Goal: Information Seeking & Learning: Learn about a topic

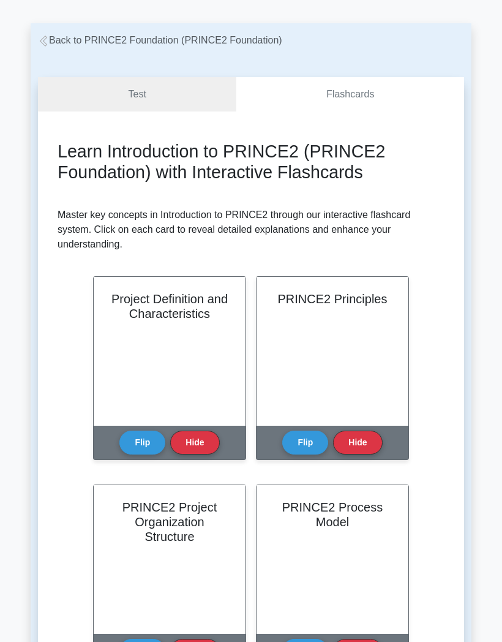
scroll to position [41, 0]
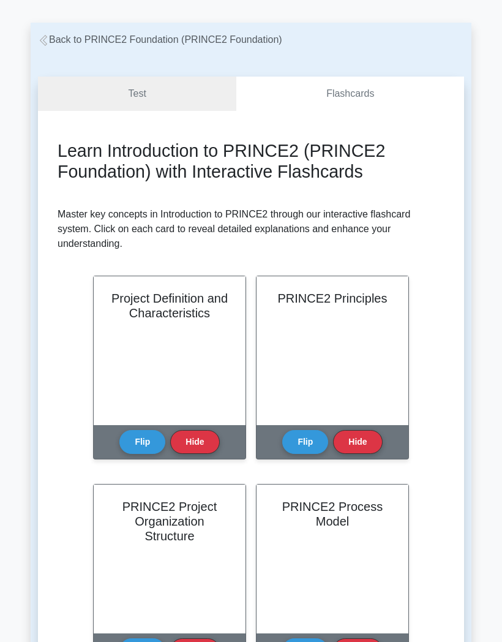
click at [193, 103] on link "Test" at bounding box center [137, 94] width 198 height 35
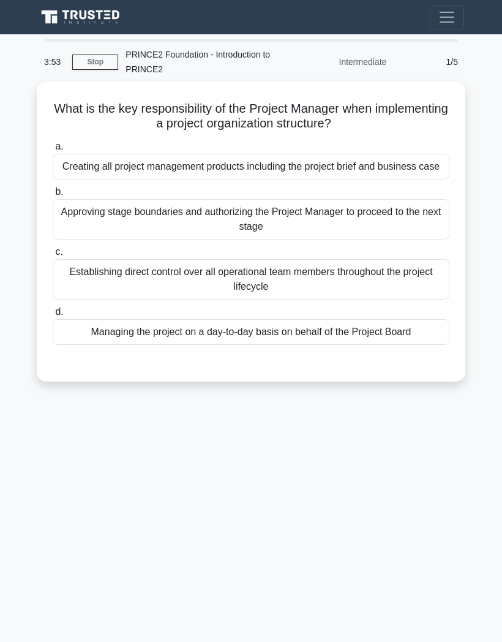
click at [372, 179] on div "Creating all project management products including the project brief and busine…" at bounding box center [251, 167] width 397 height 26
click at [53, 151] on input "a. Creating all project management products including the project brief and bus…" at bounding box center [53, 147] width 0 height 8
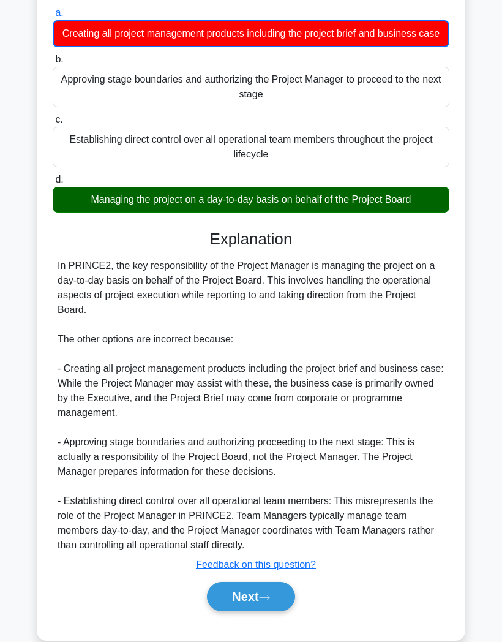
scroll to position [132, 0]
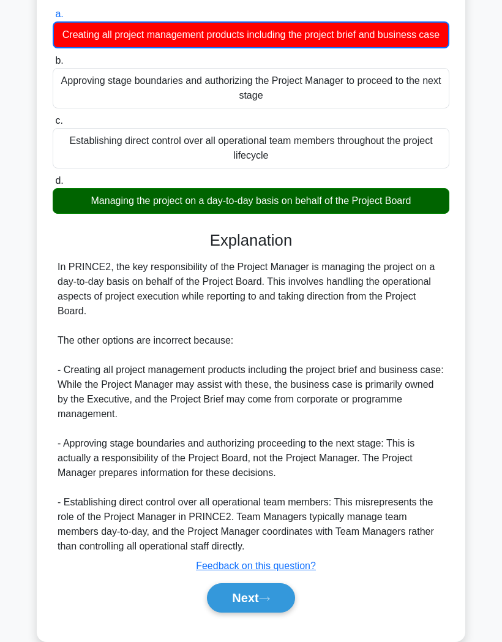
click at [257, 612] on button "Next" at bounding box center [251, 597] width 88 height 29
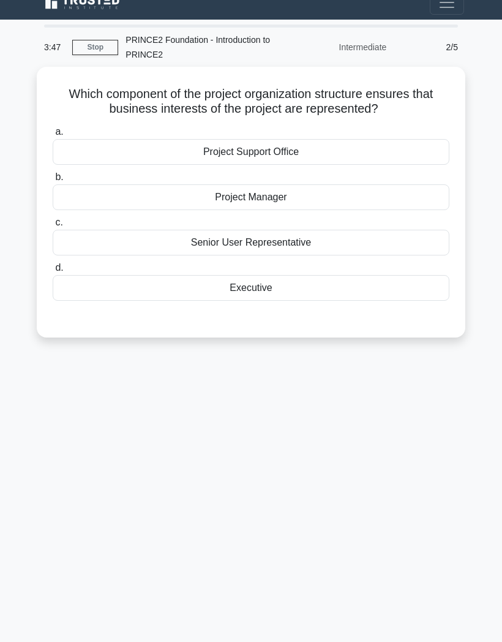
scroll to position [49, 0]
click at [310, 184] on div "Project Manager" at bounding box center [251, 197] width 397 height 26
click at [53, 173] on input "b. Project Manager" at bounding box center [53, 177] width 0 height 8
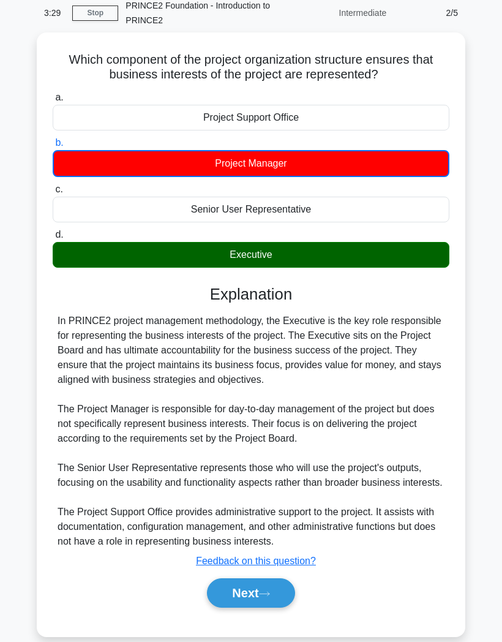
click at [255, 607] on button "Next" at bounding box center [251, 592] width 88 height 29
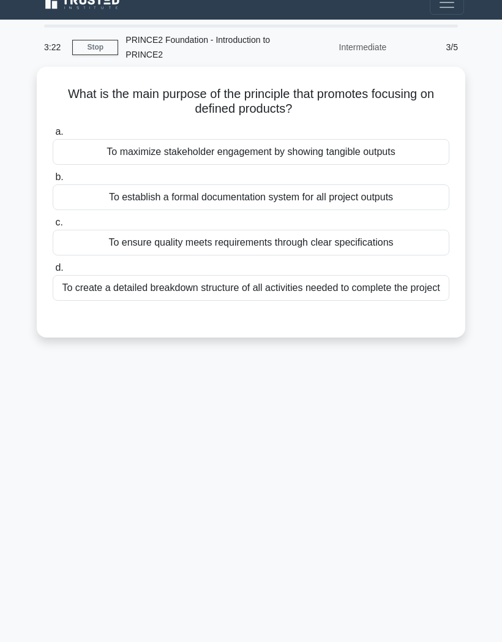
click at [258, 81] on div "What is the main purpose of the principle that promotes focusing on defined pro…" at bounding box center [251, 202] width 419 height 261
click at [332, 86] on h5 "What is the main purpose of the principle that promotes focusing on defined pro…" at bounding box center [250, 101] width 399 height 31
click at [247, 124] on label "a. To maximize stakeholder engagement by showing tangible outputs" at bounding box center [251, 144] width 397 height 40
click at [53, 128] on input "a. To maximize stakeholder engagement by showing tangible outputs" at bounding box center [53, 132] width 0 height 8
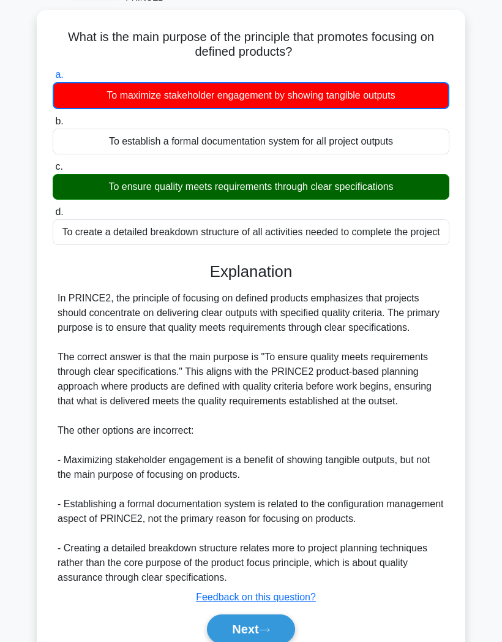
scroll to position [76, 0]
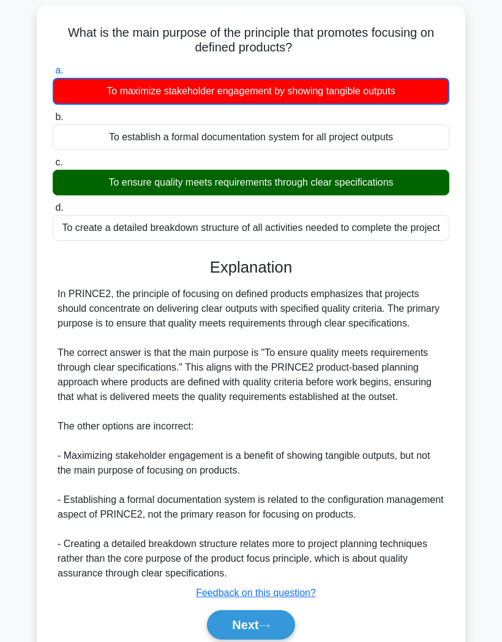
click at [258, 639] on button "Next" at bounding box center [251, 624] width 88 height 29
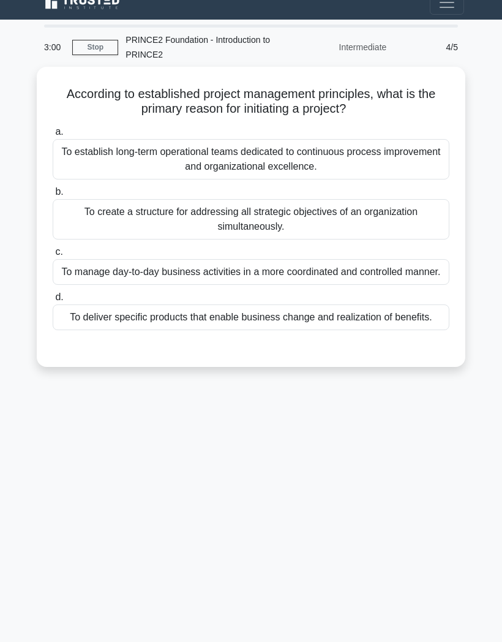
click at [356, 310] on div "To deliver specific products that enable business change and realization of ben…" at bounding box center [251, 317] width 397 height 26
click at [53, 301] on input "d. To deliver specific products that enable business change and realization of …" at bounding box center [53, 297] width 0 height 8
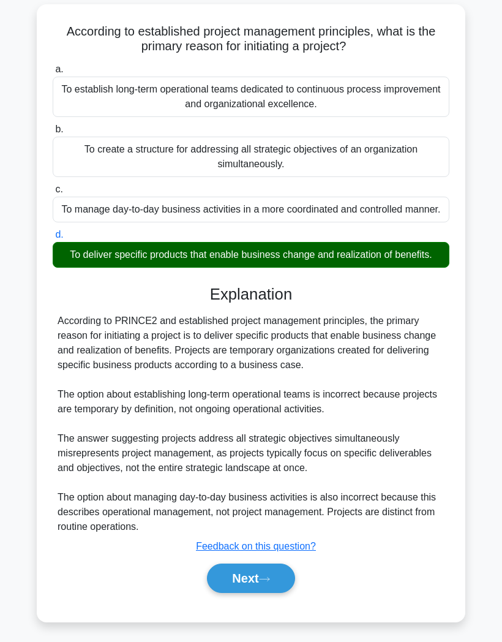
click at [266, 582] on icon at bounding box center [264, 578] width 11 height 7
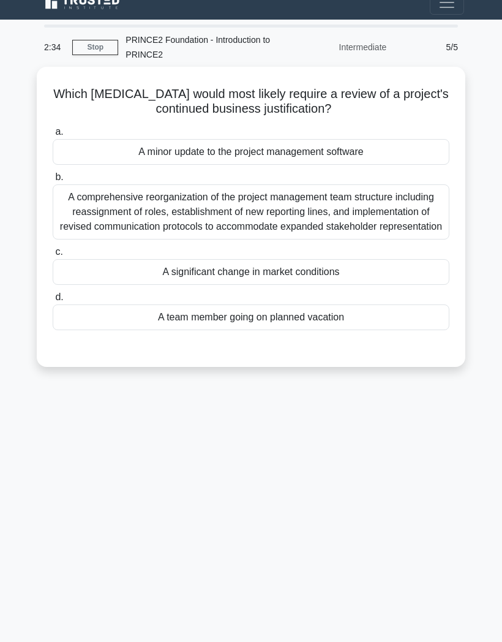
click at [337, 259] on div "A significant change in market conditions" at bounding box center [251, 272] width 397 height 26
click at [53, 255] on input "c. A significant change in market conditions" at bounding box center [53, 252] width 0 height 8
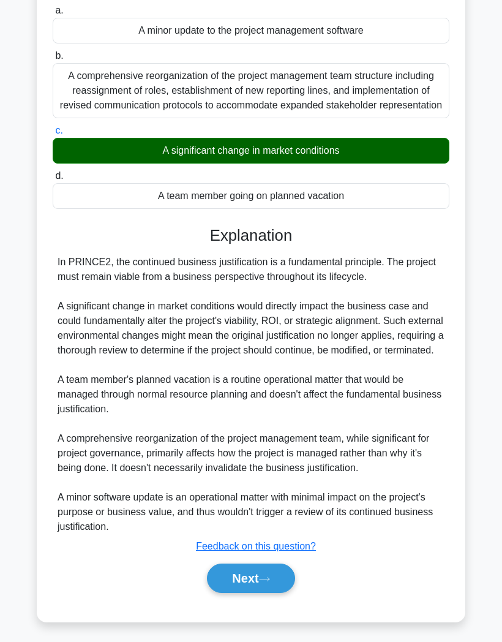
scroll to position [146, 0]
click at [260, 593] on button "Next" at bounding box center [251, 577] width 88 height 29
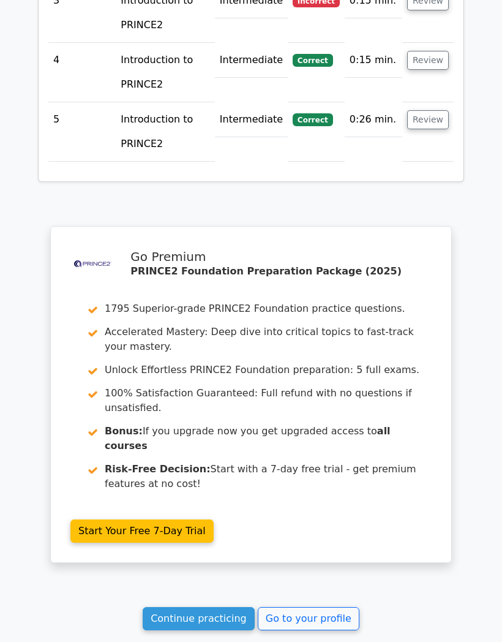
scroll to position [1803, 0]
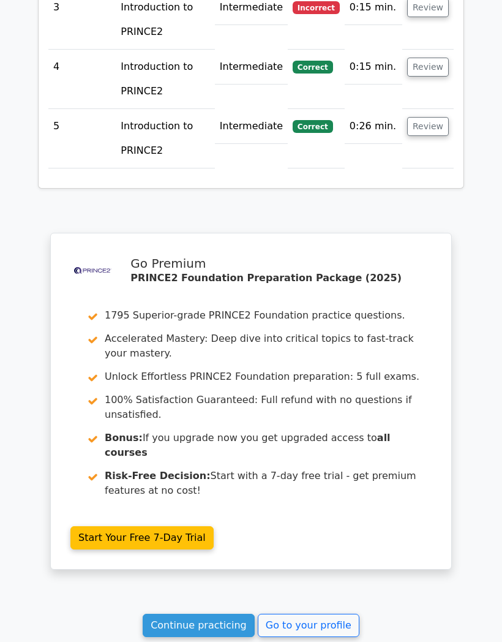
click at [223, 613] on link "Continue practicing" at bounding box center [199, 624] width 112 height 23
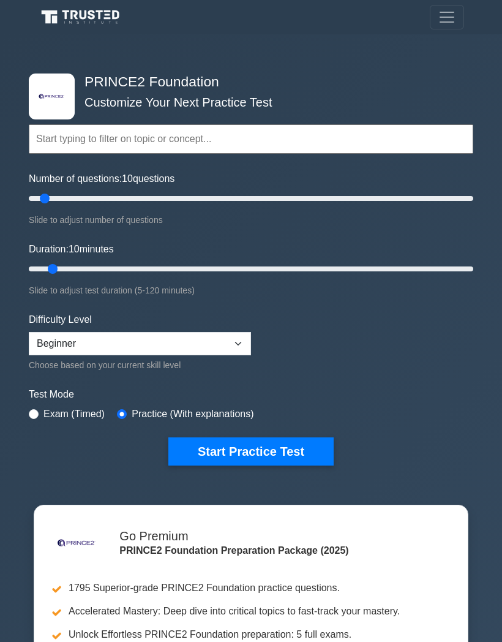
click at [241, 447] on button "Start Practice Test" at bounding box center [250, 451] width 165 height 28
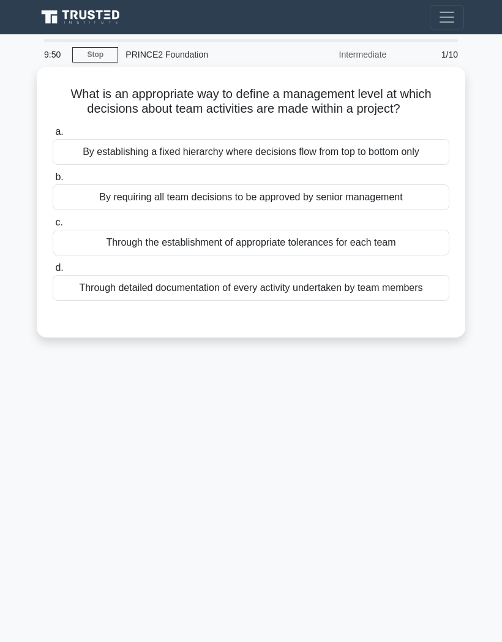
click at [328, 117] on h5 "What is an appropriate way to define a management level at which decisions abou…" at bounding box center [250, 101] width 399 height 31
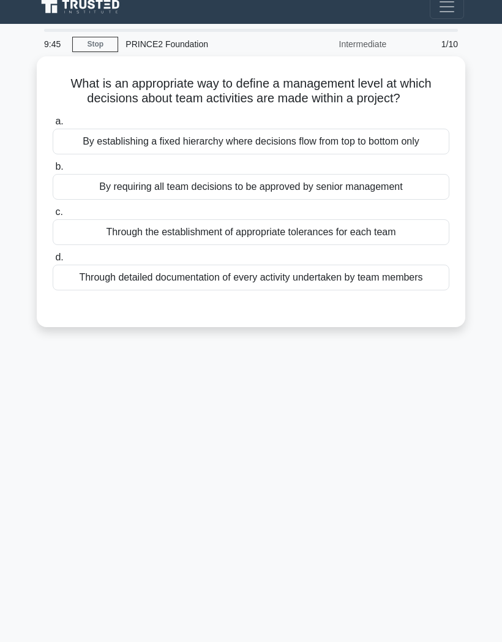
scroll to position [11, 0]
click at [343, 84] on h5 "What is an appropriate way to define a management level at which decisions abou…" at bounding box center [250, 90] width 399 height 31
click at [350, 94] on h5 "What is an appropriate way to define a management level at which decisions abou…" at bounding box center [250, 90] width 399 height 31
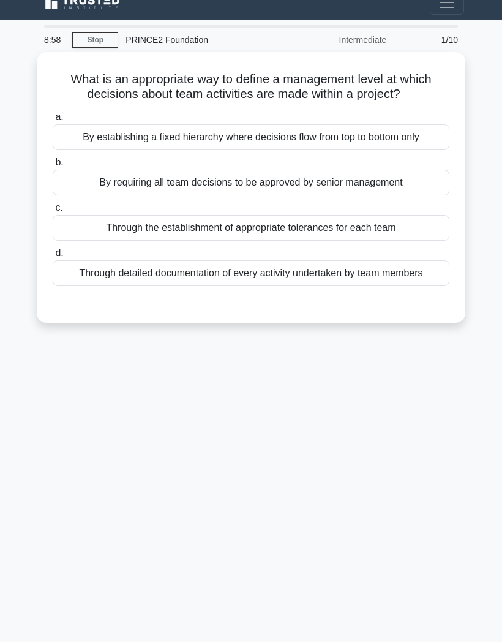
scroll to position [15, 0]
click at [376, 76] on h5 "What is an appropriate way to define a management level at which decisions abou…" at bounding box center [250, 87] width 399 height 31
click at [377, 77] on h5 "What is an appropriate way to define a management level at which decisions abou…" at bounding box center [250, 87] width 399 height 31
click at [312, 241] on div "Through the establishment of appropriate tolerances for each team" at bounding box center [251, 228] width 397 height 26
click at [53, 212] on input "c. Through the establishment of appropriate tolerances for each team" at bounding box center [53, 208] width 0 height 8
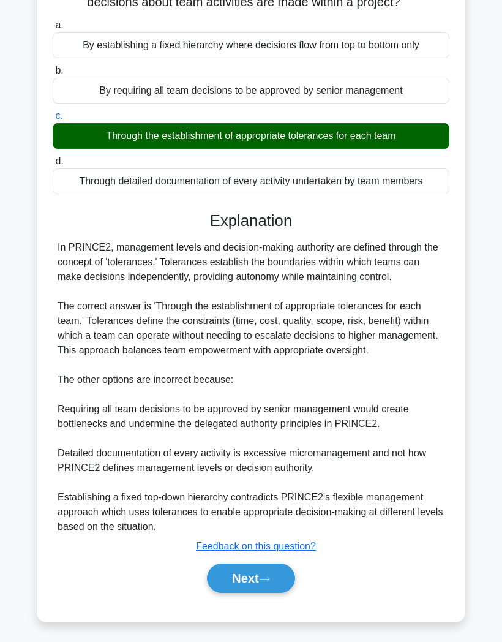
scroll to position [146, 0]
click at [267, 593] on button "Next" at bounding box center [251, 577] width 88 height 29
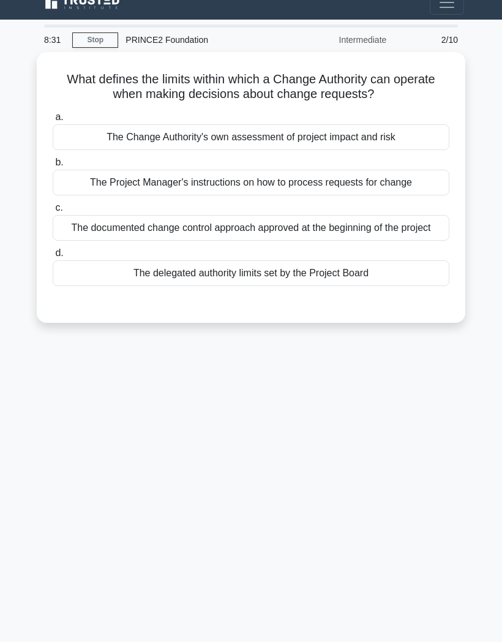
scroll to position [18, 0]
click at [381, 241] on div "The documented change control approach approved at the beginning of the project" at bounding box center [251, 228] width 397 height 26
click at [53, 212] on input "c. The documented change control approach approved at the beginning of the proj…" at bounding box center [53, 208] width 0 height 8
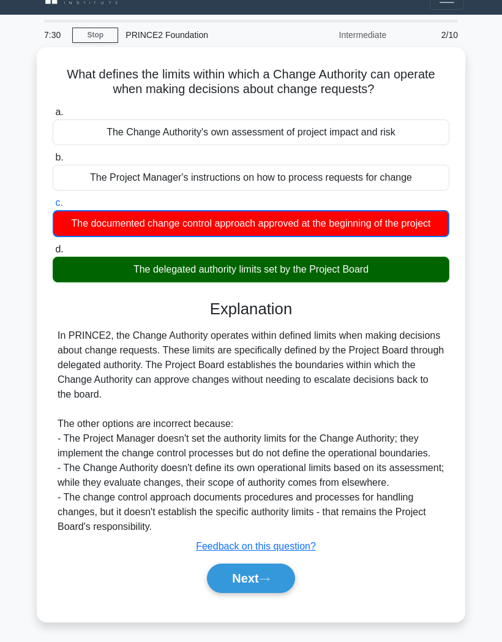
click at [259, 577] on button "Next" at bounding box center [251, 577] width 88 height 29
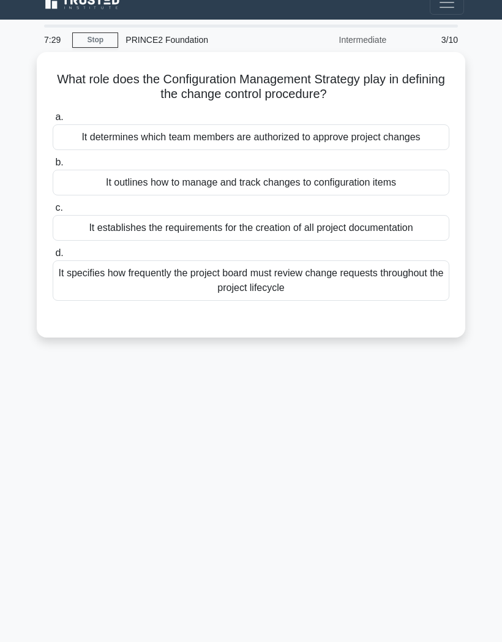
scroll to position [49, 0]
click at [355, 170] on div "It outlines how to manage and track changes to configuration items" at bounding box center [251, 183] width 397 height 26
click at [53, 167] on input "b. It outlines how to manage and track changes to configuration items" at bounding box center [53, 163] width 0 height 8
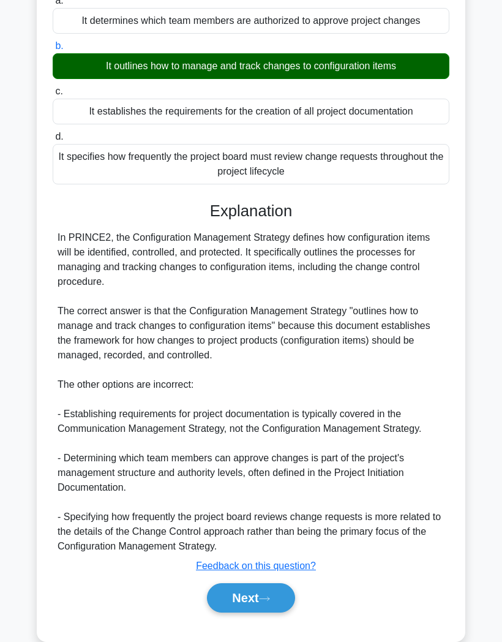
click at [270, 602] on icon at bounding box center [264, 598] width 11 height 7
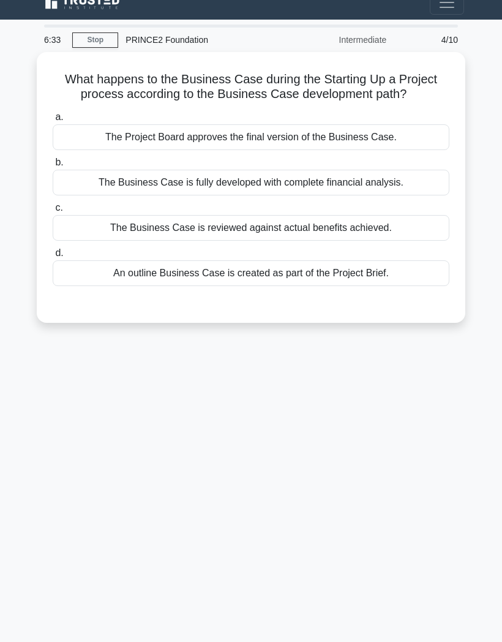
click at [339, 260] on div "An outline Business Case is created as part of the Project Brief." at bounding box center [251, 273] width 397 height 26
click at [53, 256] on input "d. An outline Business Case is created as part of the Project Brief." at bounding box center [53, 253] width 0 height 8
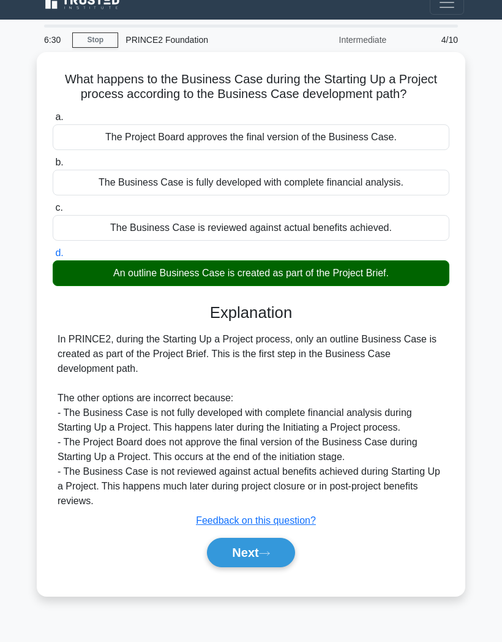
click at [274, 555] on button "Next" at bounding box center [251, 551] width 88 height 29
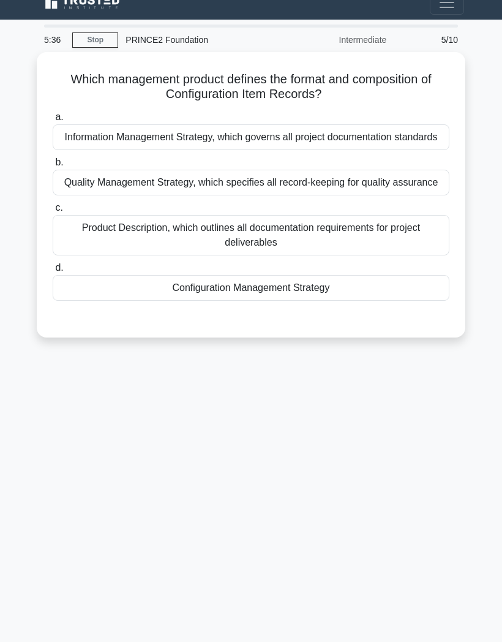
click at [334, 287] on div "Configuration Management Strategy" at bounding box center [251, 288] width 397 height 26
click at [53, 272] on input "d. Configuration Management Strategy" at bounding box center [53, 268] width 0 height 8
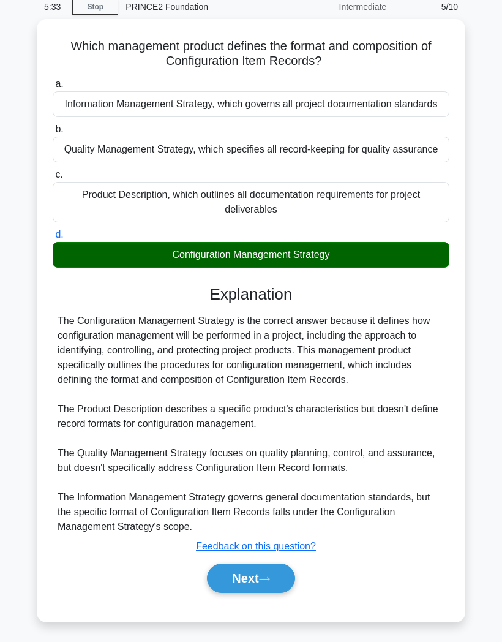
click at [264, 579] on button "Next" at bounding box center [251, 577] width 88 height 29
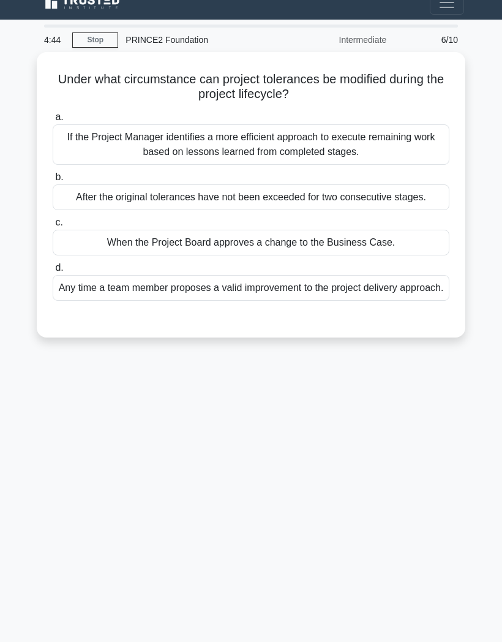
click at [387, 72] on h5 "Under what circumstance can project tolerances be modified during the project l…" at bounding box center [250, 87] width 399 height 31
click at [313, 230] on div "When the Project Board approves a change to the Business Case." at bounding box center [251, 243] width 397 height 26
click at [53, 224] on input "c. When the Project Board approves a change to the Business Case." at bounding box center [53, 223] width 0 height 8
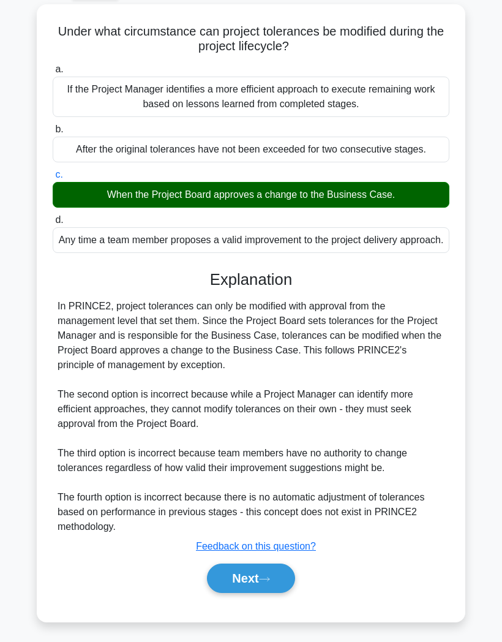
scroll to position [107, 0]
click at [270, 577] on icon at bounding box center [264, 578] width 11 height 7
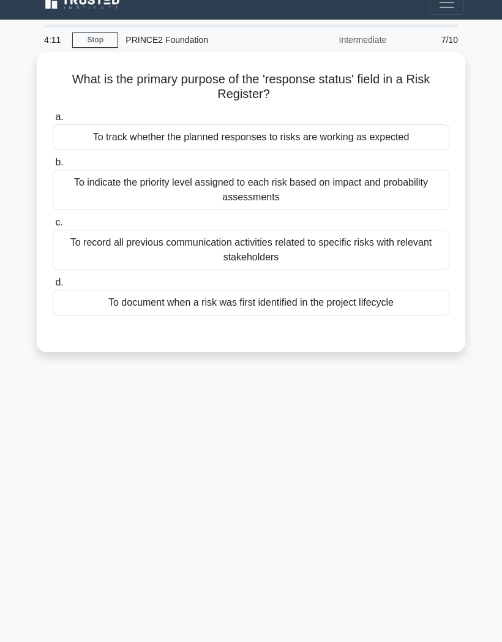
click at [351, 72] on h5 "What is the primary purpose of the 'response status' field in a Risk Register? …" at bounding box center [250, 87] width 399 height 31
click at [347, 124] on div "To track whether the planned responses to risks are working as expected" at bounding box center [251, 137] width 397 height 26
click at [53, 113] on input "a. To track whether the planned responses to risks are working as expected" at bounding box center [53, 117] width 0 height 8
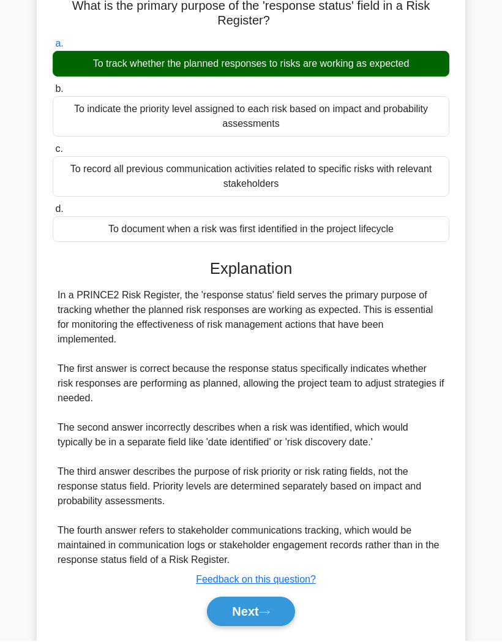
scroll to position [136, 0]
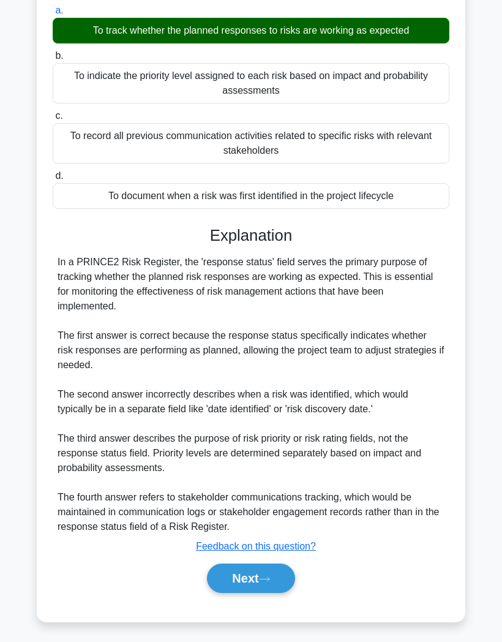
click at [270, 577] on icon at bounding box center [264, 578] width 11 height 7
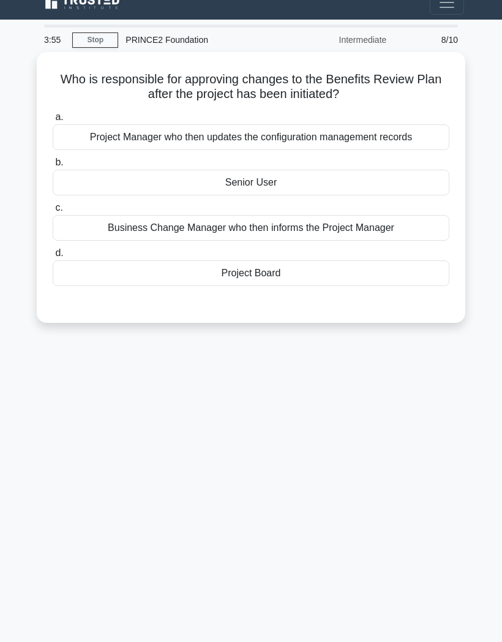
scroll to position [49, 0]
click at [343, 260] on div "Project Board" at bounding box center [251, 273] width 397 height 26
click at [53, 249] on input "d. Project Board" at bounding box center [53, 253] width 0 height 8
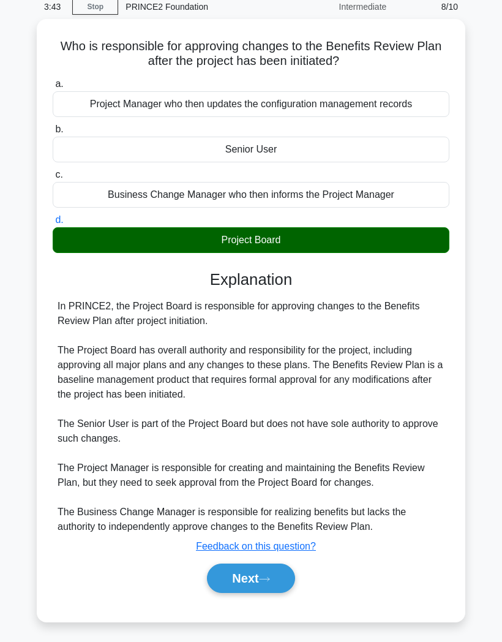
click at [279, 593] on button "Next" at bounding box center [251, 577] width 88 height 29
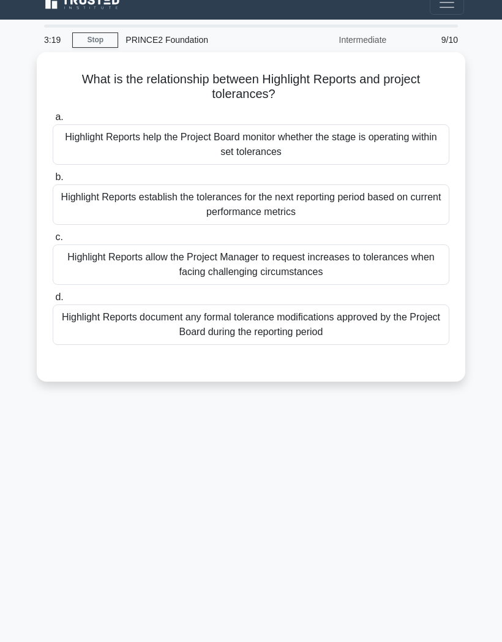
click at [370, 124] on div "Highlight Reports help the Project Board monitor whether the stage is operating…" at bounding box center [251, 144] width 397 height 40
click at [53, 113] on input "a. Highlight Reports help the Project Board monitor whether the stage is operat…" at bounding box center [53, 117] width 0 height 8
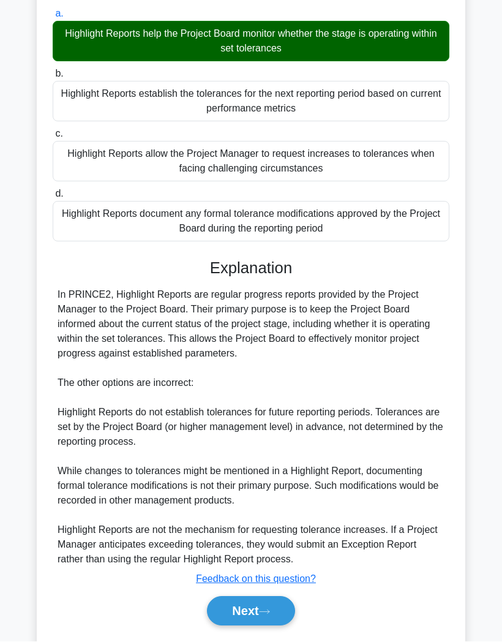
scroll to position [116, 0]
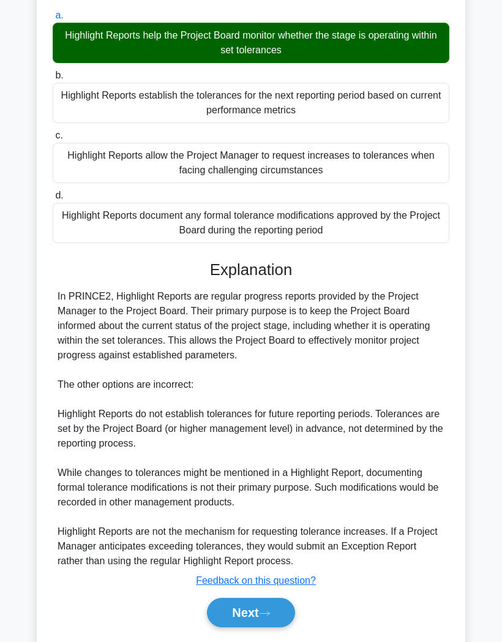
click at [258, 627] on button "Next" at bounding box center [251, 611] width 88 height 29
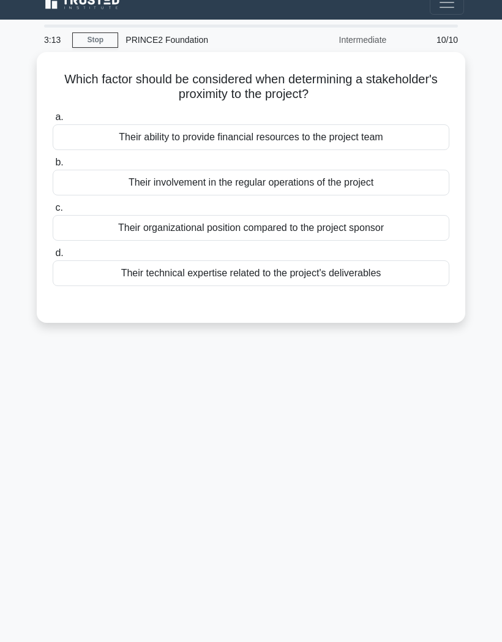
scroll to position [18, 0]
click at [373, 143] on div "Their ability to provide financial resources to the project team" at bounding box center [251, 137] width 397 height 26
click at [53, 121] on input "a. Their ability to provide financial resources to the project team" at bounding box center [53, 117] width 0 height 8
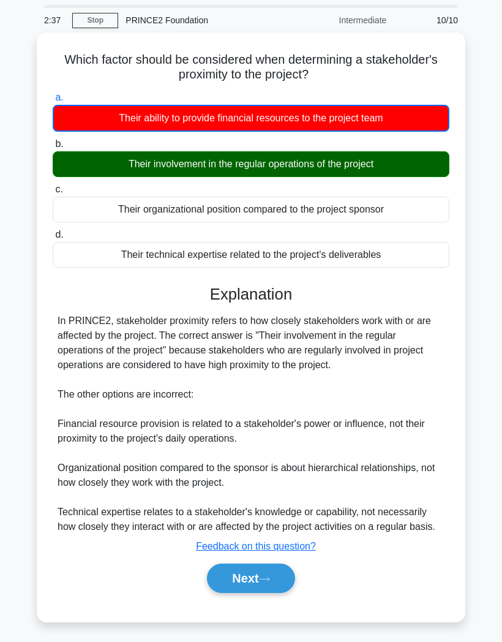
scroll to position [64, 0]
click at [264, 576] on icon at bounding box center [264, 578] width 11 height 7
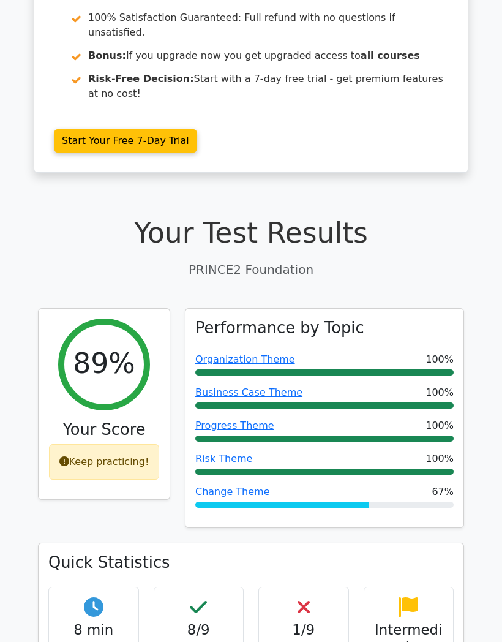
scroll to position [196, 0]
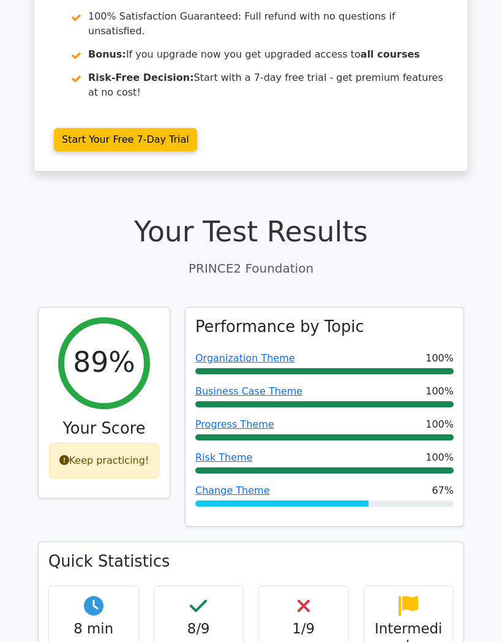
click at [230, 484] on link "Change Theme" at bounding box center [232, 490] width 75 height 12
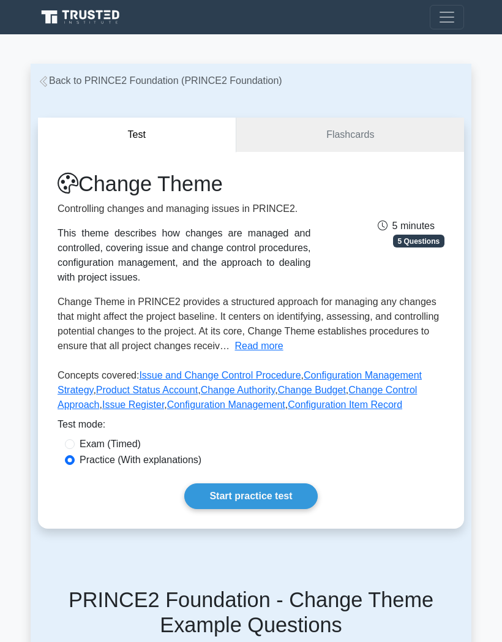
scroll to position [1, 0]
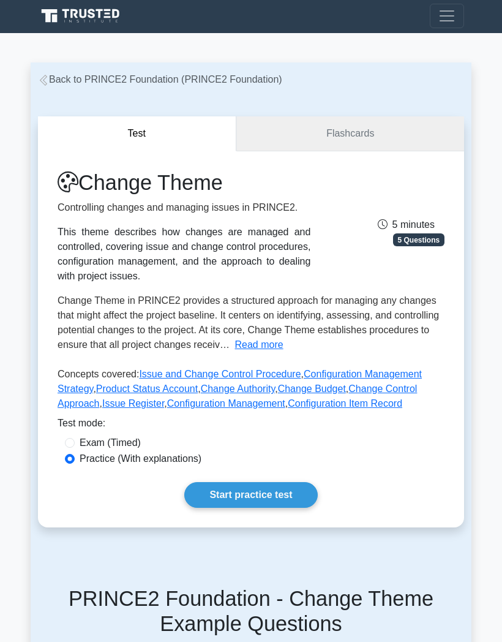
click at [339, 141] on link "Flashcards" at bounding box center [350, 133] width 228 height 35
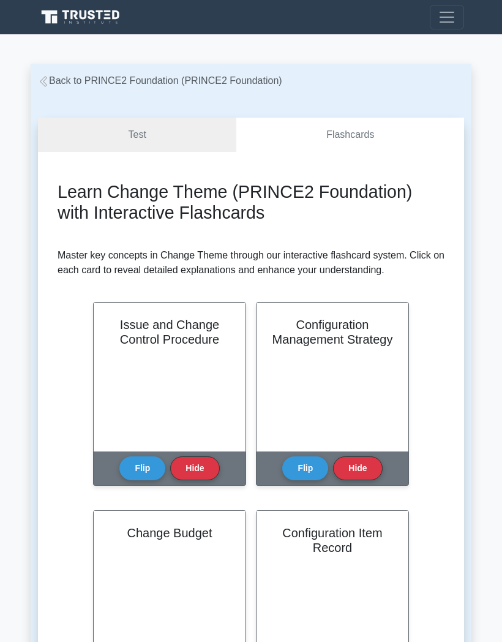
click at [154, 131] on link "Test" at bounding box center [137, 135] width 198 height 35
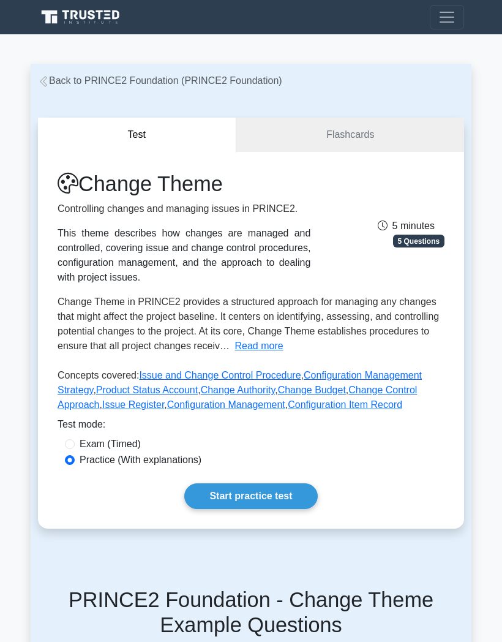
click at [268, 509] on link "Start practice test" at bounding box center [250, 496] width 133 height 26
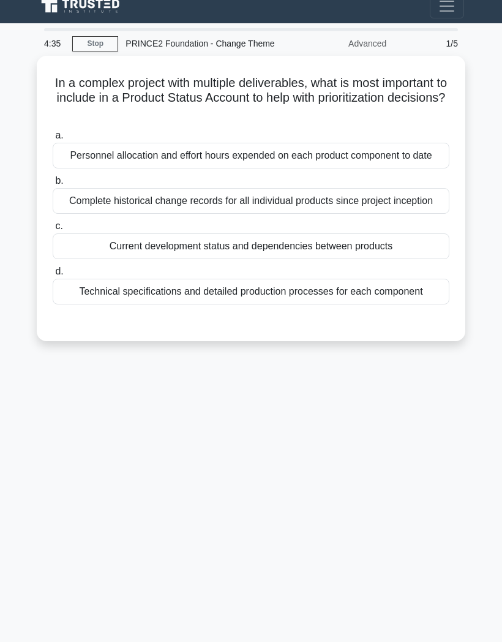
scroll to position [12, 0]
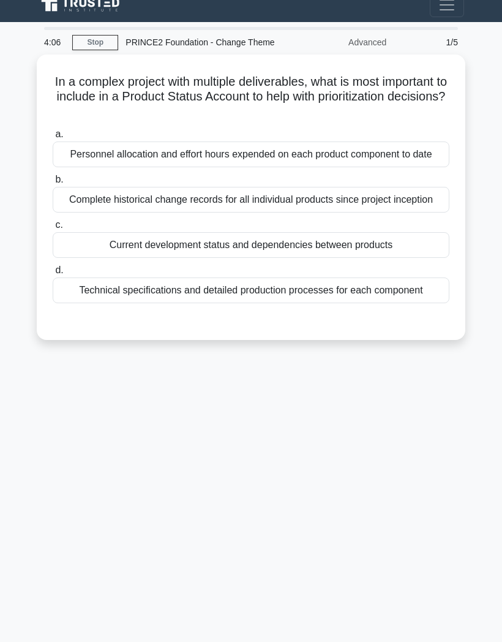
click at [335, 258] on div "Current development status and dependencies between products" at bounding box center [251, 245] width 397 height 26
click at [53, 229] on input "c. Current development status and dependencies between products" at bounding box center [53, 225] width 0 height 8
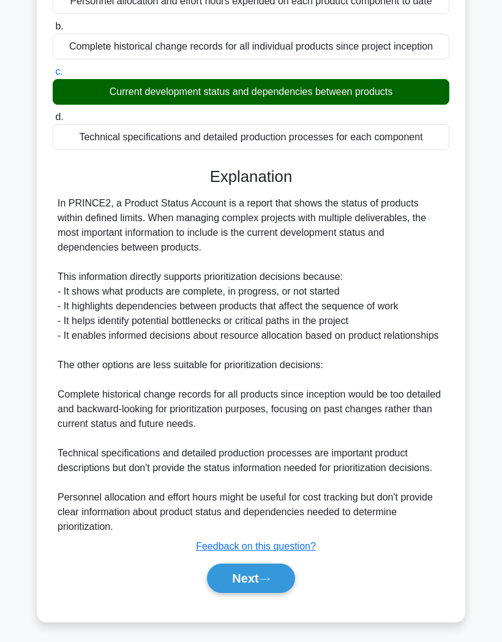
click at [268, 582] on icon at bounding box center [264, 578] width 11 height 7
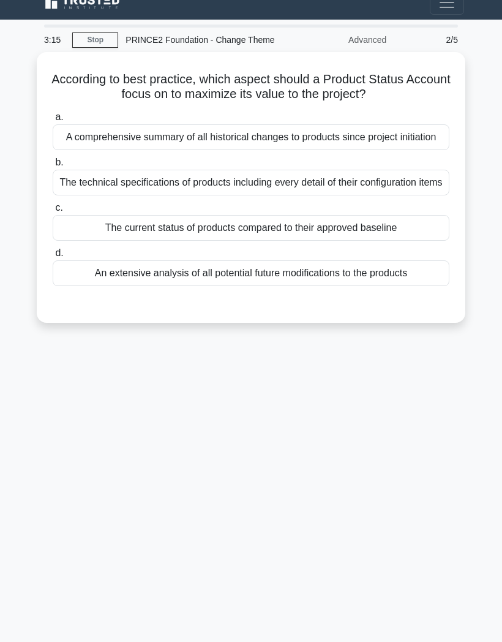
click at [368, 236] on div "The current status of products compared to their approved baseline" at bounding box center [251, 228] width 397 height 26
click at [53, 212] on input "c. The current status of products compared to their approved baseline" at bounding box center [53, 208] width 0 height 8
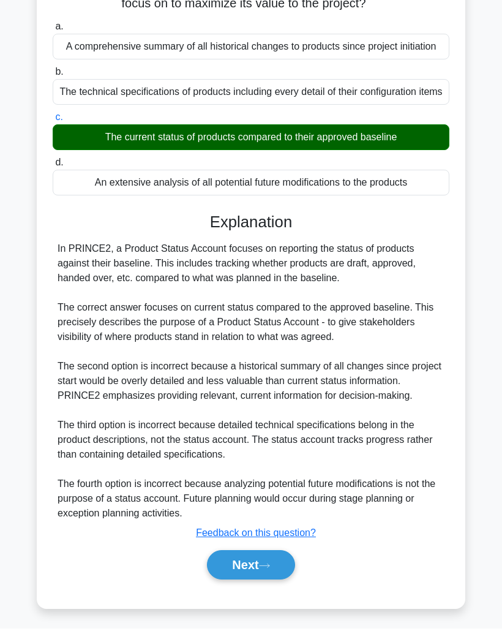
scroll to position [131, 0]
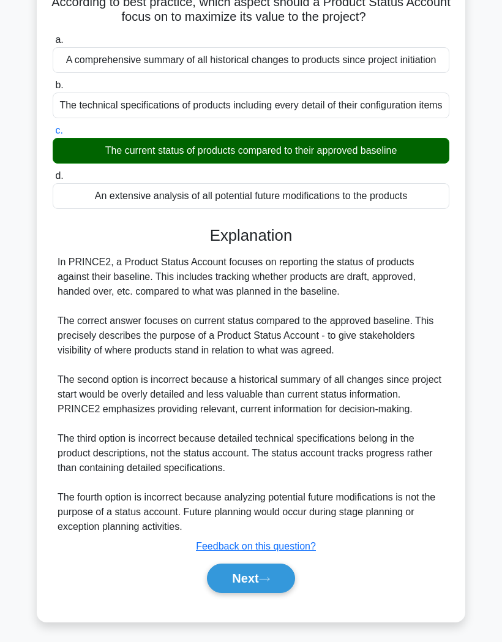
click at [265, 593] on button "Next" at bounding box center [251, 577] width 88 height 29
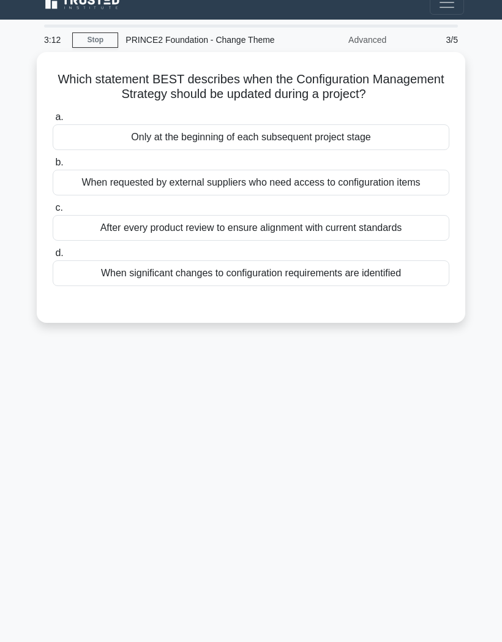
scroll to position [49, 0]
click at [326, 215] on div "After every product review to ensure alignment with current standards" at bounding box center [251, 228] width 397 height 26
click at [53, 212] on input "c. After every product review to ensure alignment with current standards" at bounding box center [53, 208] width 0 height 8
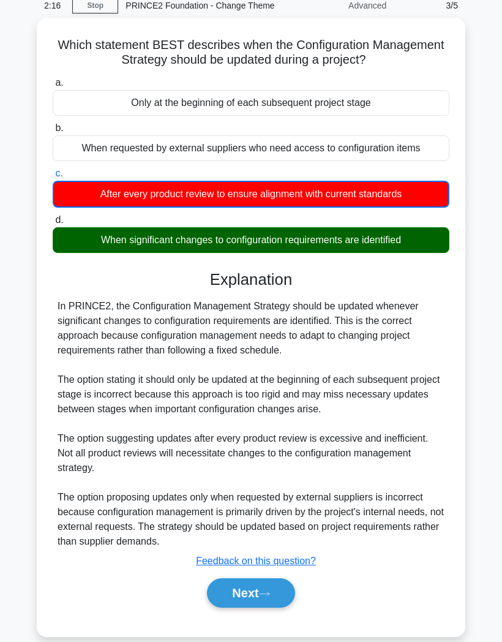
click at [270, 597] on icon at bounding box center [264, 593] width 11 height 7
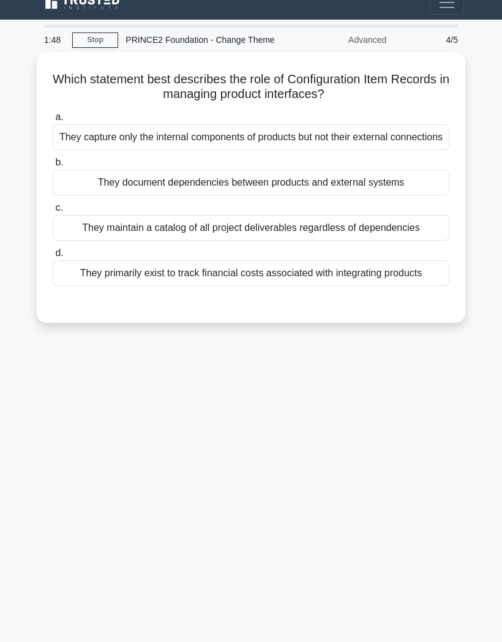
scroll to position [48, 0]
click at [323, 179] on div "They document dependencies between products and external systems" at bounding box center [251, 183] width 397 height 26
click at [53, 167] on input "b. They document dependencies between products and external systems" at bounding box center [53, 163] width 0 height 8
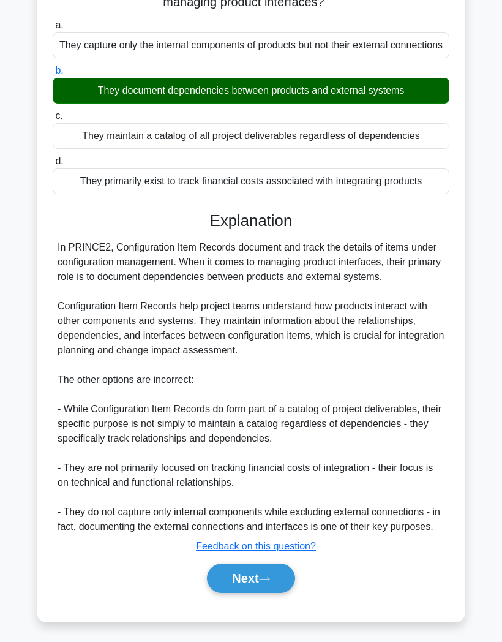
scroll to position [160, 0]
click at [247, 593] on button "Next" at bounding box center [251, 577] width 88 height 29
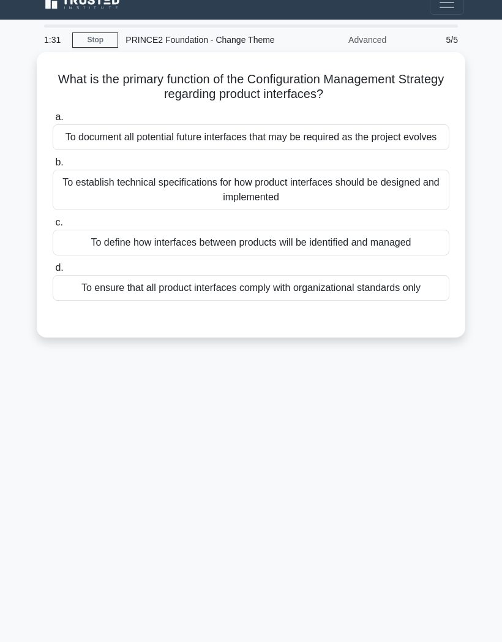
scroll to position [49, 0]
click at [294, 124] on div "To document all potential future interfaces that may be required as the project…" at bounding box center [251, 137] width 397 height 26
click at [53, 121] on input "a. To document all potential future interfaces that may be required as the proj…" at bounding box center [53, 117] width 0 height 8
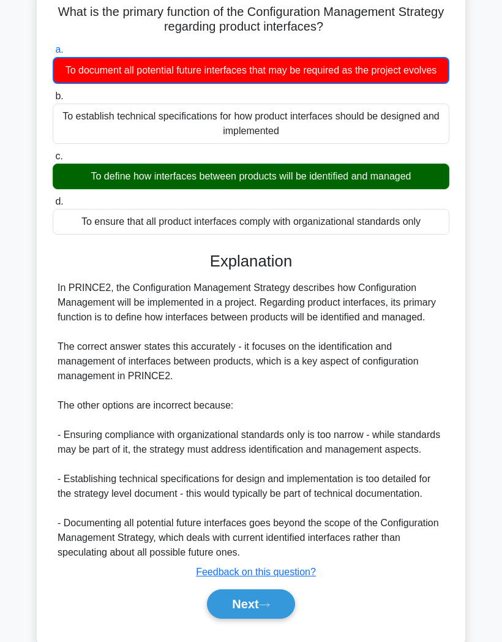
scroll to position [147, 0]
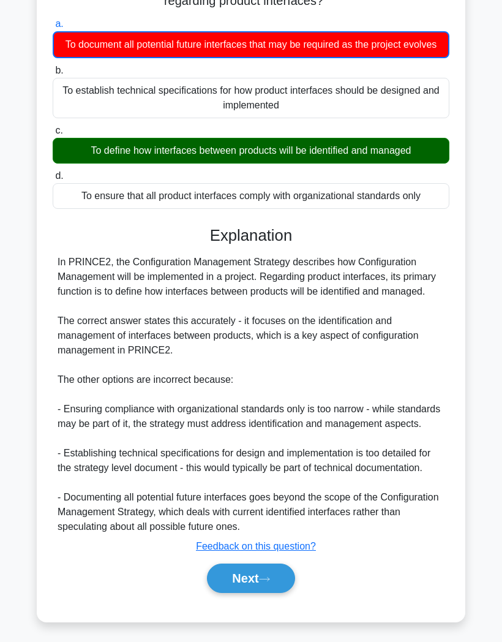
click at [252, 593] on button "Next" at bounding box center [251, 577] width 88 height 29
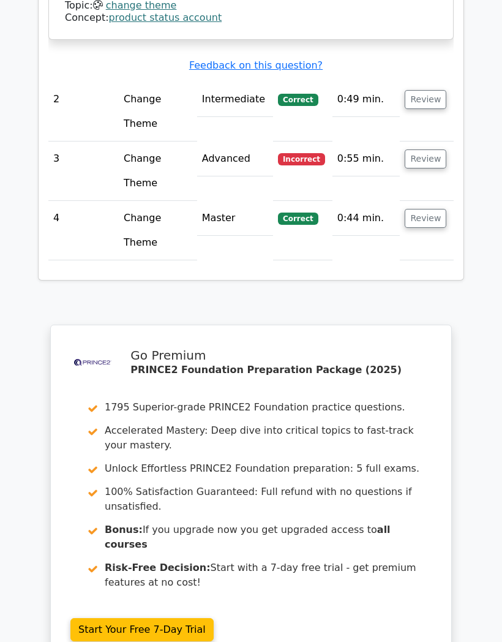
scroll to position [1704, 0]
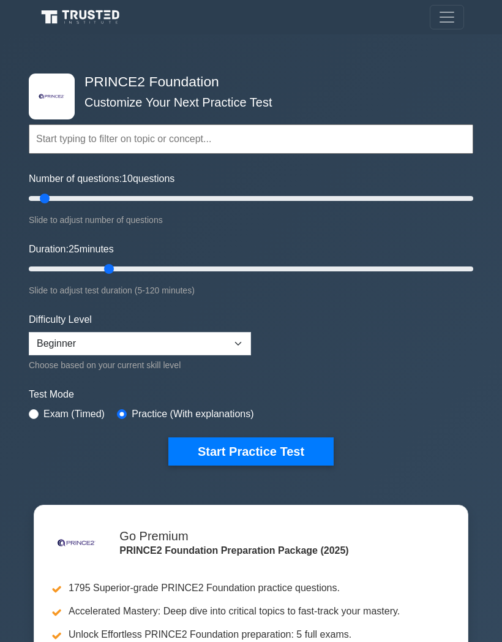
type input "25"
click at [272, 452] on button "Start Practice Test" at bounding box center [250, 451] width 165 height 28
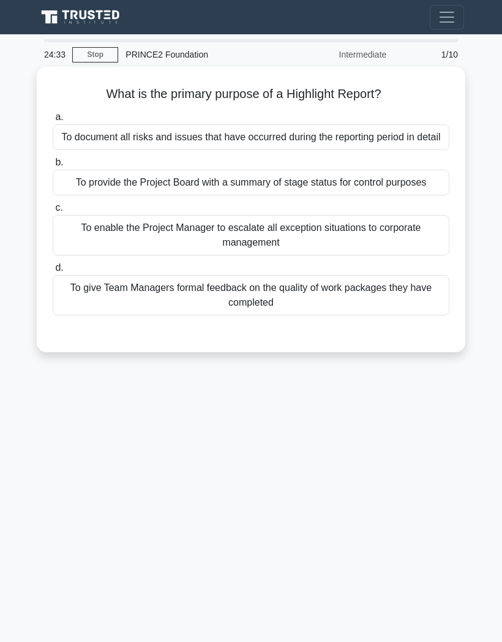
click at [313, 140] on div "To document all risks and issues that have occurred during the reporting period…" at bounding box center [251, 137] width 397 height 26
click at [53, 121] on input "a. To document all risks and issues that have occurred during the reporting per…" at bounding box center [53, 117] width 0 height 8
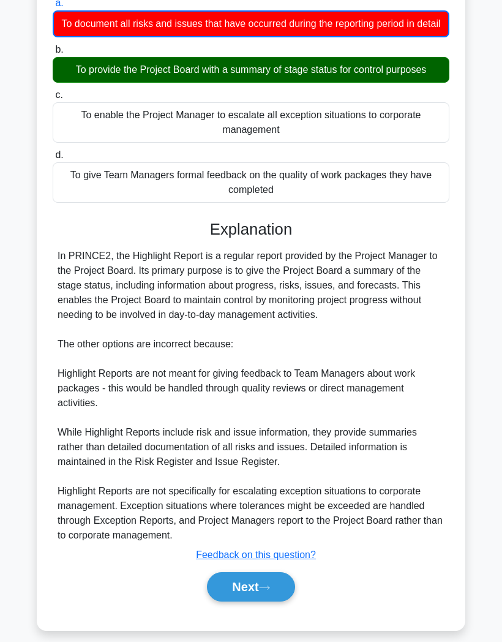
scroll to position [118, 0]
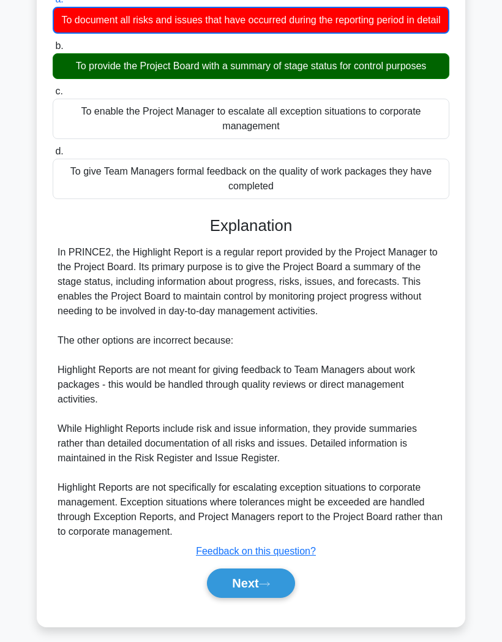
click at [264, 597] on button "Next" at bounding box center [251, 582] width 88 height 29
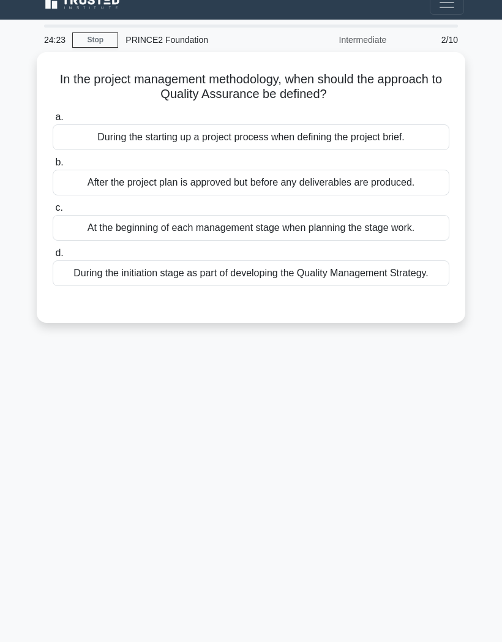
scroll to position [49, 0]
click at [366, 260] on div "During the initiation stage as part of developing the Quality Management Strate…" at bounding box center [251, 273] width 397 height 26
click at [53, 253] on input "d. During the initiation stage as part of developing the Quality Management Str…" at bounding box center [53, 253] width 0 height 8
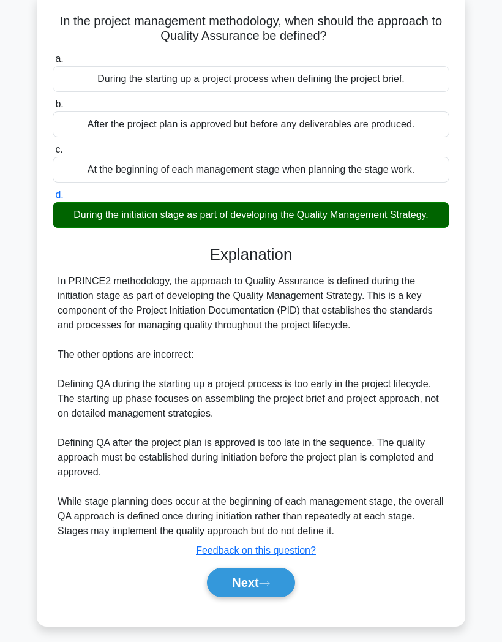
scroll to position [72, 0]
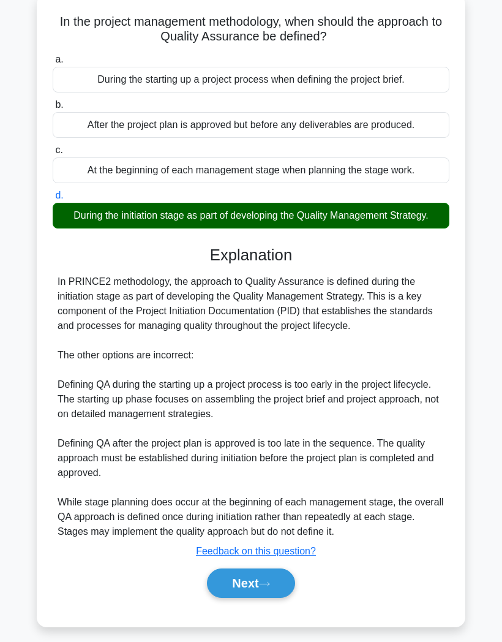
click at [260, 597] on button "Next" at bounding box center [251, 582] width 88 height 29
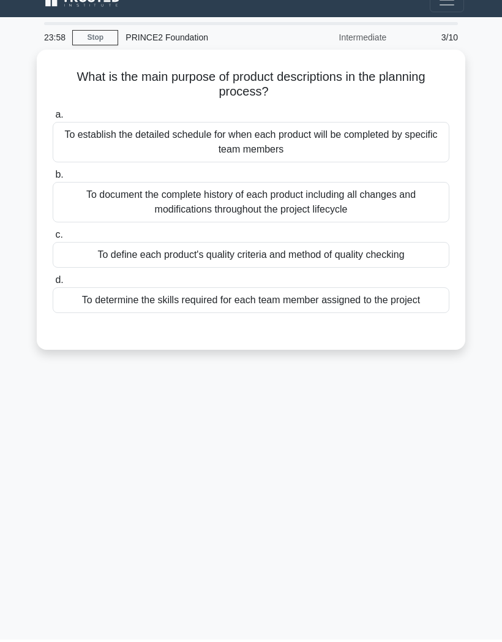
scroll to position [49, 0]
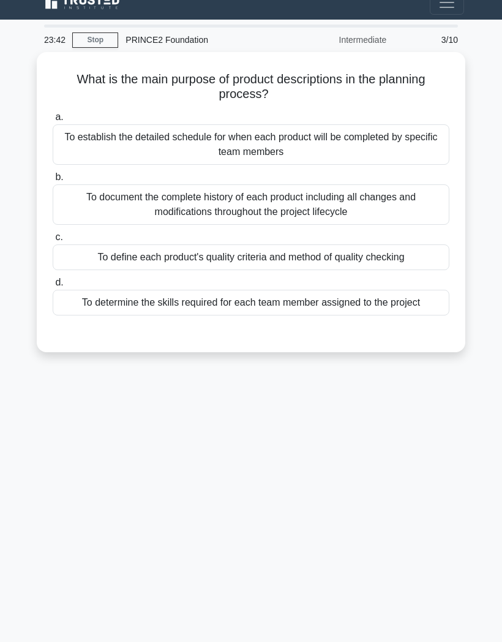
click at [376, 72] on h5 "What is the main purpose of product descriptions in the planning process? .spin…" at bounding box center [250, 87] width 399 height 31
click at [275, 124] on div "To establish the detailed schedule for when each product will be completed by s…" at bounding box center [251, 144] width 397 height 40
click at [53, 118] on input "a. To establish the detailed schedule for when each product will be completed b…" at bounding box center [53, 117] width 0 height 8
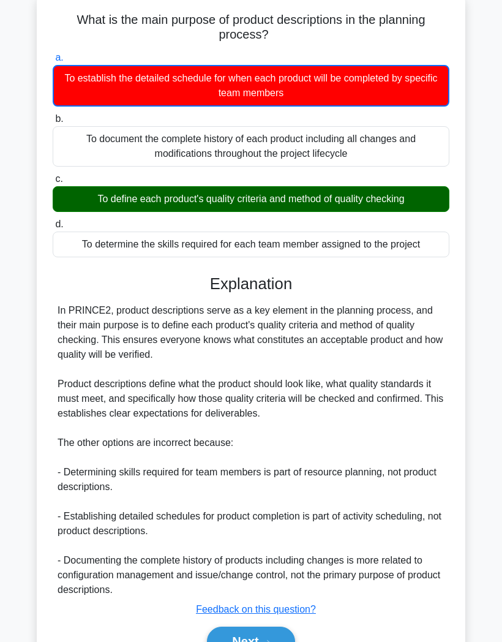
scroll to position [103, 0]
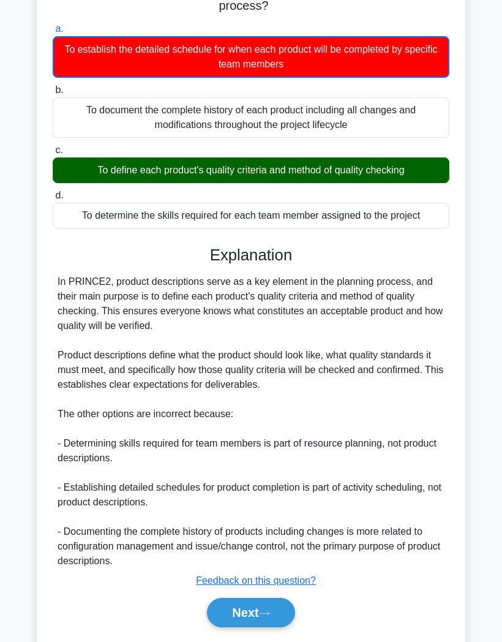
click at [270, 616] on icon at bounding box center [264, 613] width 11 height 7
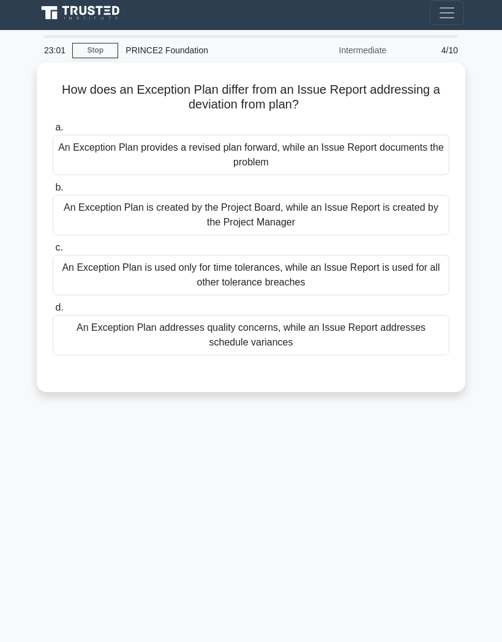
scroll to position [0, 0]
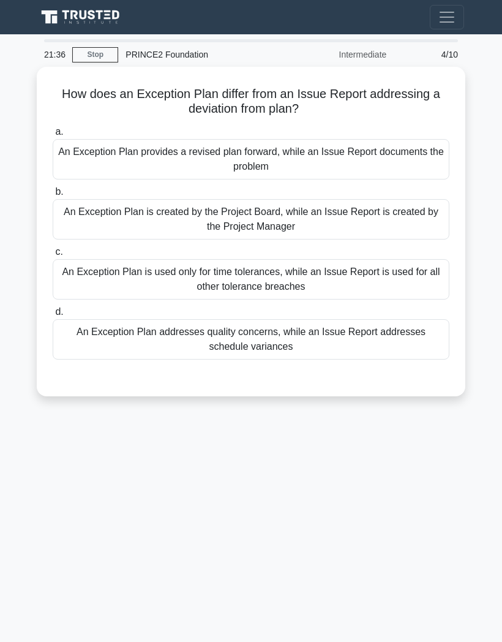
click at [228, 622] on div "21:36 Stop PRINCE2 Foundation Intermediate 4/10 How does an Exception Plan diff…" at bounding box center [251, 345] width 441 height 612
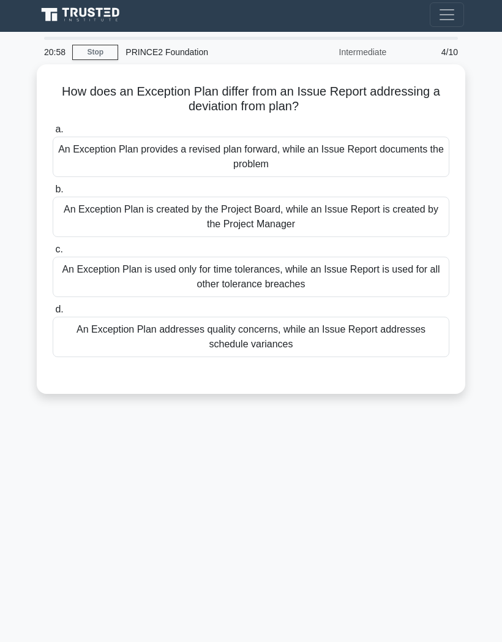
scroll to position [3, 0]
click at [359, 148] on div "An Exception Plan provides a revised plan forward, while an Issue Report docume…" at bounding box center [251, 156] width 397 height 40
click at [53, 133] on input "a. An Exception Plan provides a revised plan forward, while an Issue Report doc…" at bounding box center [53, 129] width 0 height 8
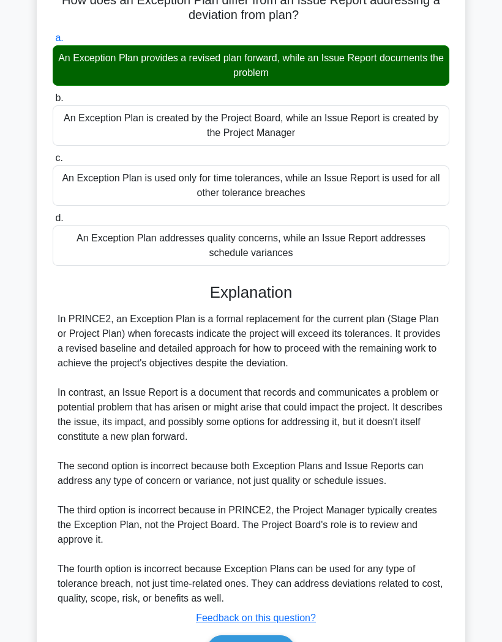
scroll to position [146, 0]
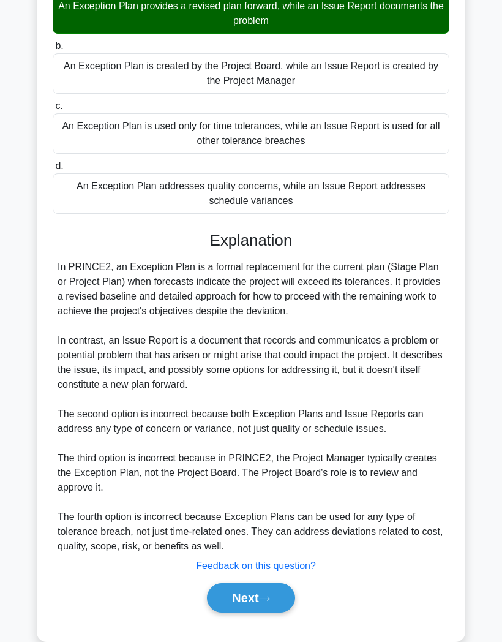
click at [264, 602] on icon at bounding box center [264, 598] width 11 height 7
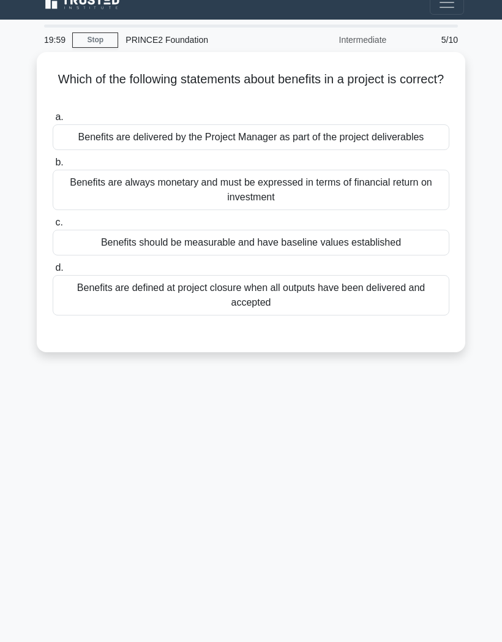
click at [343, 230] on div "Benefits should be measurable and have baseline values established" at bounding box center [251, 243] width 397 height 26
click at [53, 221] on input "c. Benefits should be measurable and have baseline values established" at bounding box center [53, 223] width 0 height 8
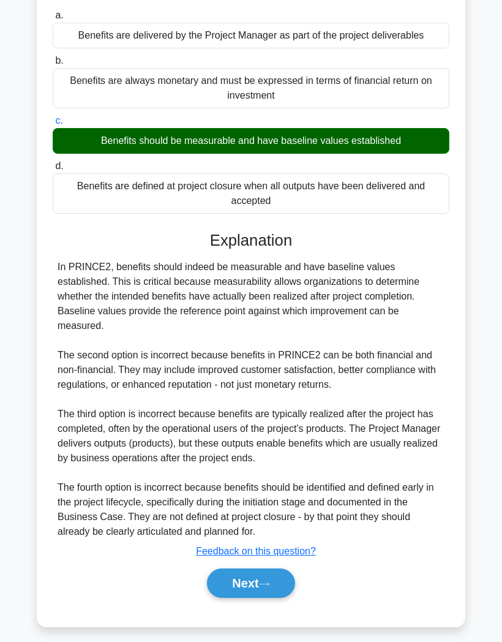
click at [258, 597] on button "Next" at bounding box center [251, 582] width 88 height 29
click at [257, 597] on button "Next" at bounding box center [251, 582] width 88 height 29
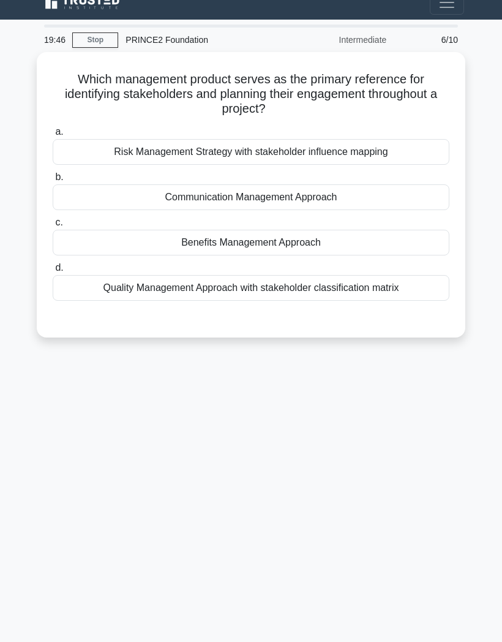
click at [170, 72] on h5 "Which management product serves as the primary reference for identifying stakeh…" at bounding box center [250, 94] width 399 height 45
click at [390, 72] on h5 "Which management product serves as the primary reference for identifying stakeh…" at bounding box center [250, 94] width 399 height 45
click at [250, 72] on h5 "Which management product serves as the primary reference for identifying stakeh…" at bounding box center [250, 94] width 399 height 45
click at [305, 72] on h5 "Which management product serves as the primary reference for identifying stakeh…" at bounding box center [250, 94] width 399 height 45
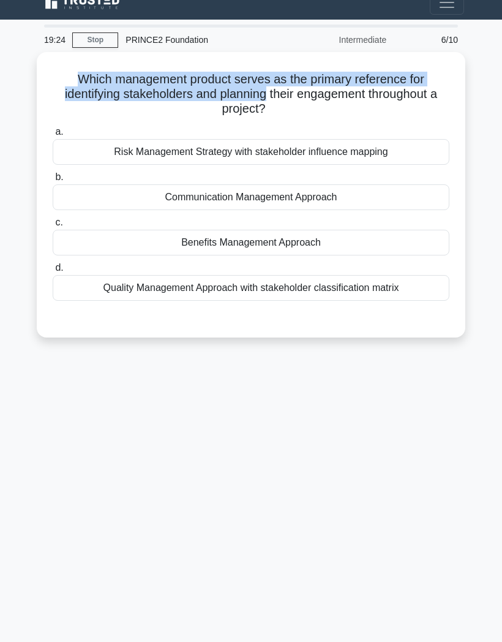
scroll to position [9, 0]
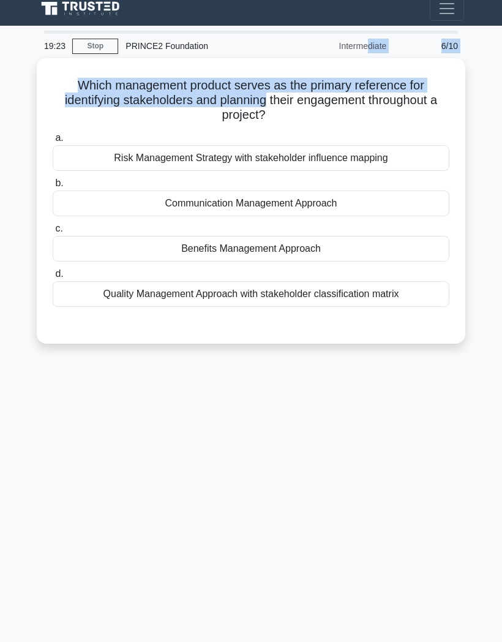
click at [333, 113] on h5 "Which management product serves as the primary reference for identifying stakeh…" at bounding box center [250, 100] width 399 height 45
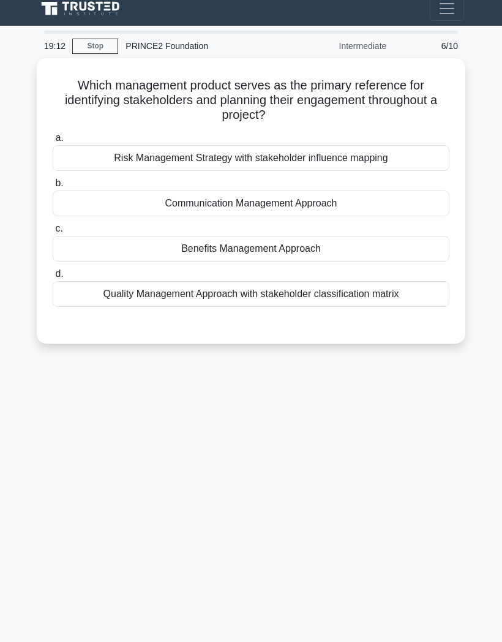
click at [294, 296] on div "Quality Management Approach with stakeholder classification matrix" at bounding box center [251, 294] width 397 height 26
click at [53, 278] on input "d. Quality Management Approach with stakeholder classification matrix" at bounding box center [53, 274] width 0 height 8
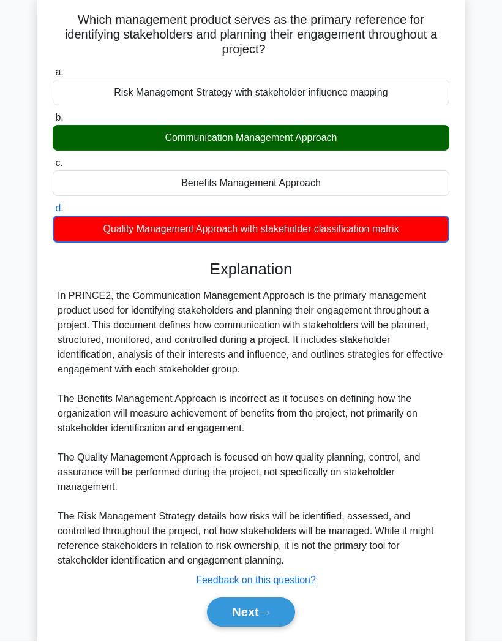
scroll to position [0, 0]
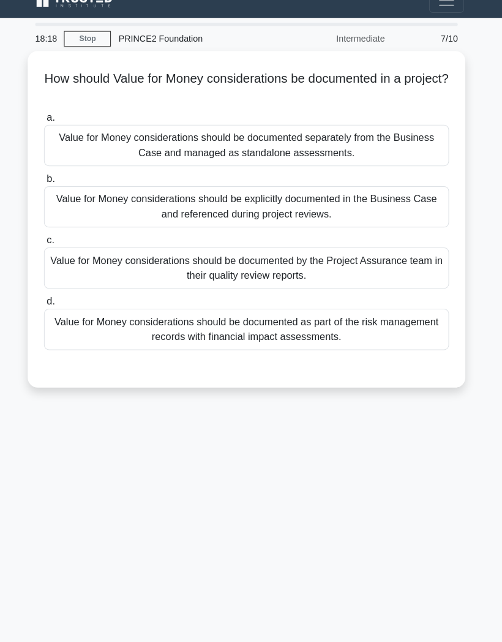
scroll to position [45, 0]
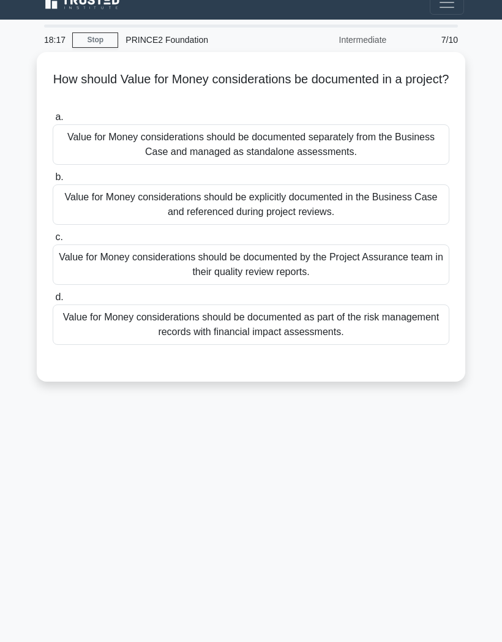
click at [320, 184] on div "Value for Money considerations should be explicitly documented in the Business …" at bounding box center [251, 204] width 397 height 40
click at [53, 176] on input "b. Value for Money considerations should be explicitly documented in the Busine…" at bounding box center [53, 177] width 0 height 8
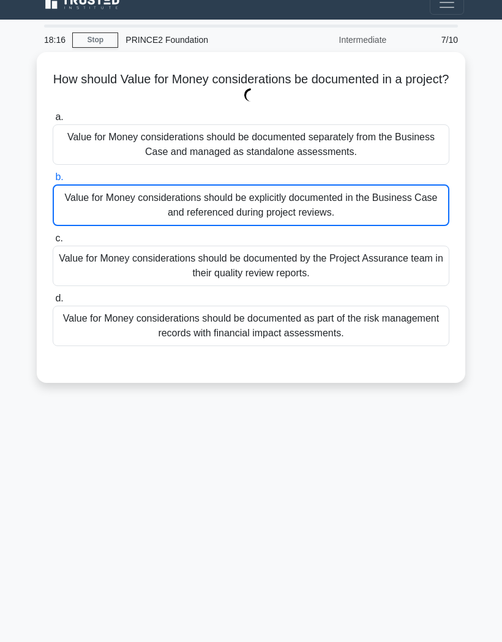
click at [321, 184] on div "Value for Money considerations should be explicitly documented in the Business …" at bounding box center [251, 205] width 397 height 42
click at [53, 174] on input "b. Value for Money considerations should be explicitly documented in the Busine…" at bounding box center [53, 177] width 0 height 8
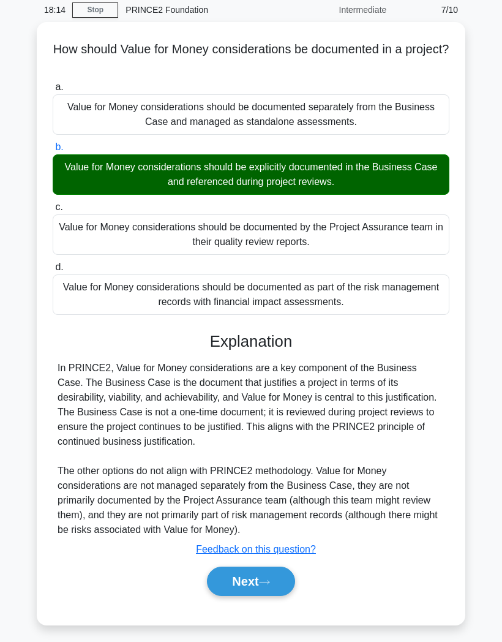
click at [260, 590] on button "Next" at bounding box center [251, 580] width 88 height 29
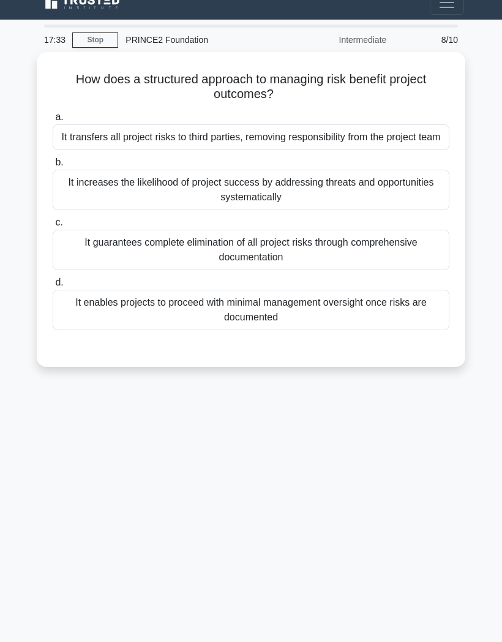
click at [348, 170] on div "It increases the likelihood of project success by addressing threats and opport…" at bounding box center [251, 190] width 397 height 40
click at [53, 167] on input "b. It increases the likelihood of project success by addressing threats and opp…" at bounding box center [53, 163] width 0 height 8
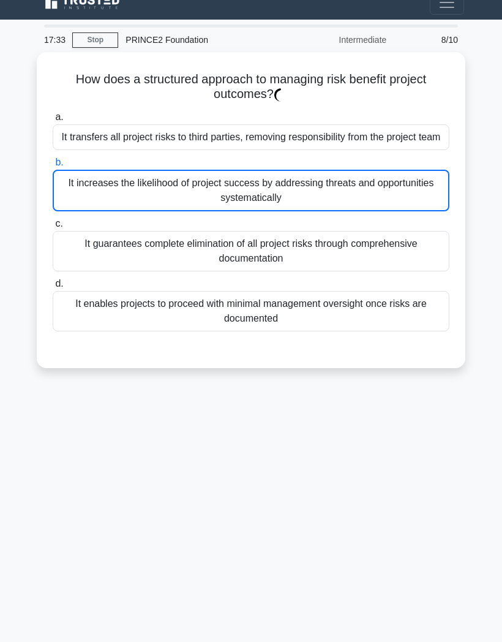
click at [348, 171] on div "It increases the likelihood of project success by addressing threats and opport…" at bounding box center [251, 191] width 397 height 42
click at [53, 167] on input "b. It increases the likelihood of project success by addressing threats and opp…" at bounding box center [53, 163] width 0 height 8
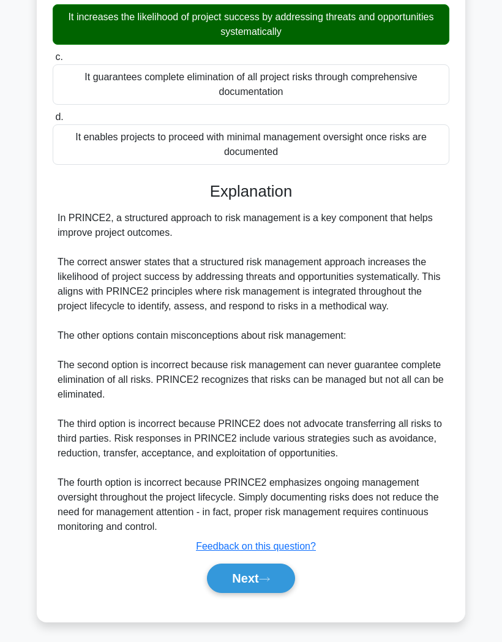
scroll to position [224, 0]
click at [252, 571] on button "Next" at bounding box center [251, 577] width 88 height 29
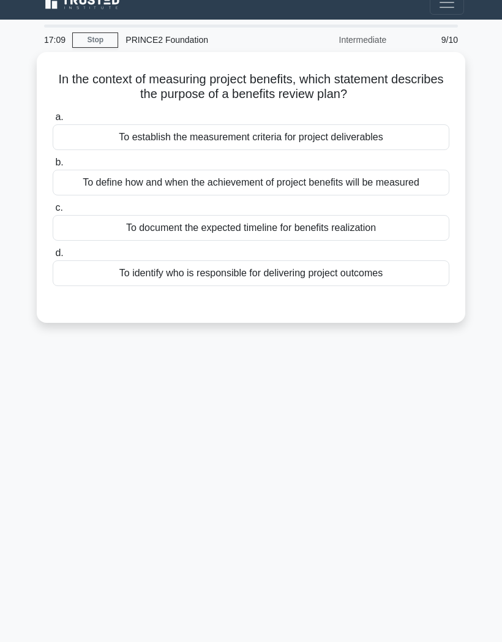
scroll to position [21, 0]
click at [410, 182] on div "To define how and when the achievement of project benefits will be measured" at bounding box center [251, 183] width 397 height 26
click at [53, 167] on input "b. To define how and when the achievement of project benefits will be measured" at bounding box center [53, 163] width 0 height 8
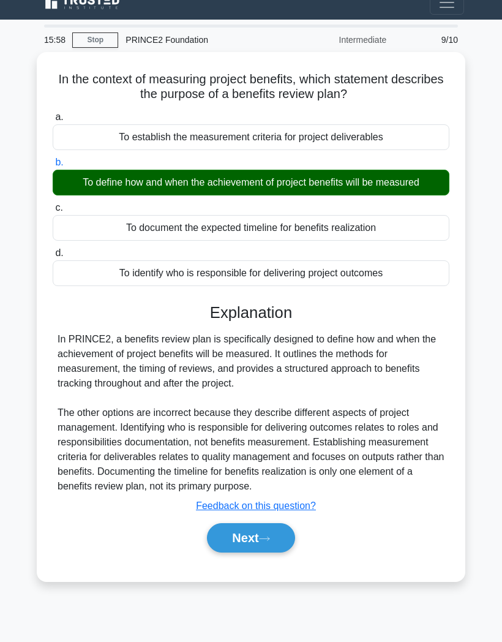
click at [268, 550] on button "Next" at bounding box center [251, 537] width 88 height 29
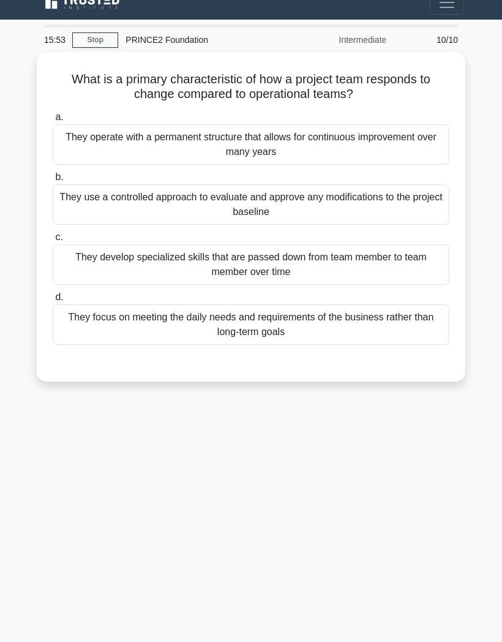
scroll to position [21, 0]
click at [275, 76] on h5 "What is a primary characteristic of how a project team responds to change compa…" at bounding box center [250, 87] width 399 height 31
click at [234, 90] on h5 "What is a primary characteristic of how a project team responds to change compa…" at bounding box center [250, 87] width 399 height 31
click at [362, 87] on icon at bounding box center [357, 94] width 9 height 14
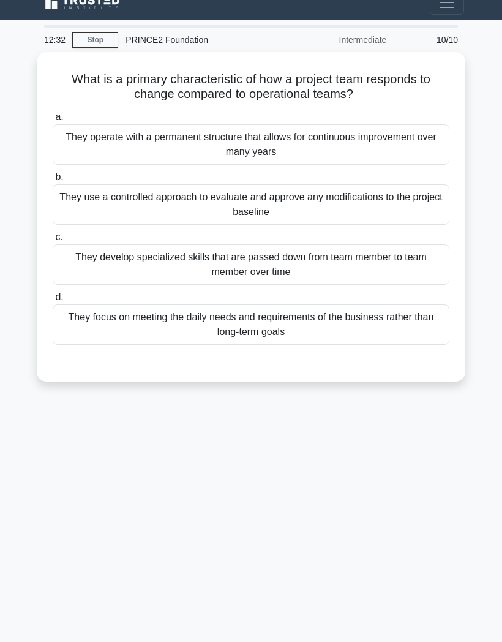
click at [339, 191] on div "They use a controlled approach to evaluate and approve any modifications to the…" at bounding box center [251, 204] width 397 height 40
click at [53, 181] on input "b. They use a controlled approach to evaluate and approve any modifications to …" at bounding box center [53, 177] width 0 height 8
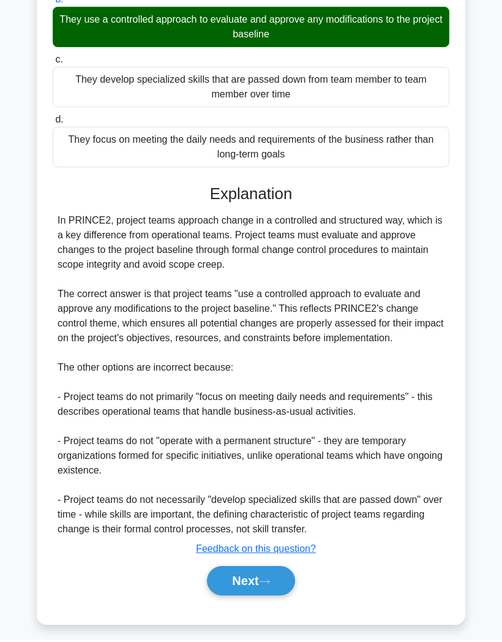
scroll to position [190, 0]
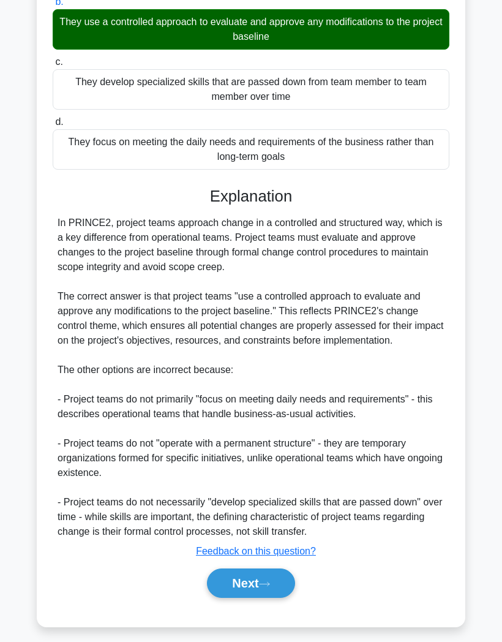
click at [261, 597] on button "Next" at bounding box center [251, 582] width 88 height 29
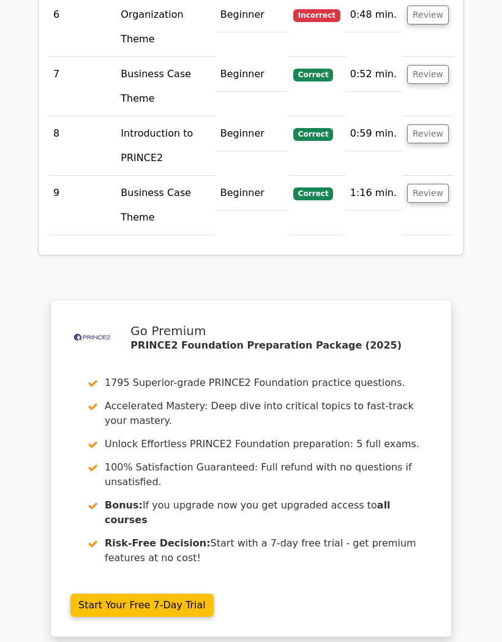
scroll to position [1974, 0]
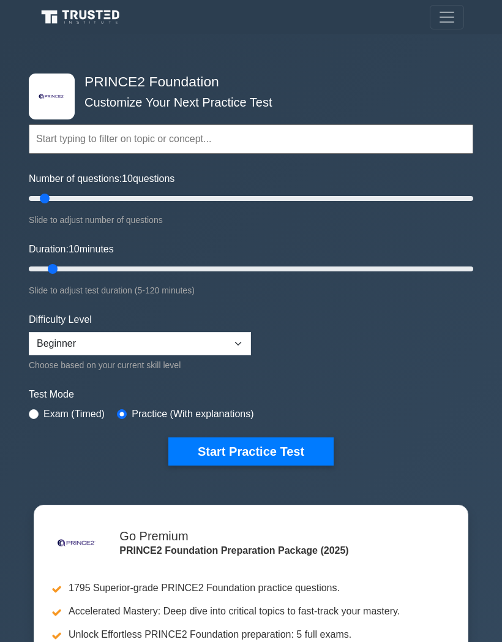
click at [283, 406] on div "Test Mode Exam (Timed) Practice (With explanations)" at bounding box center [251, 405] width 444 height 36
click at [284, 407] on div "Test Mode Exam (Timed) Practice (With explanations)" at bounding box center [251, 405] width 444 height 36
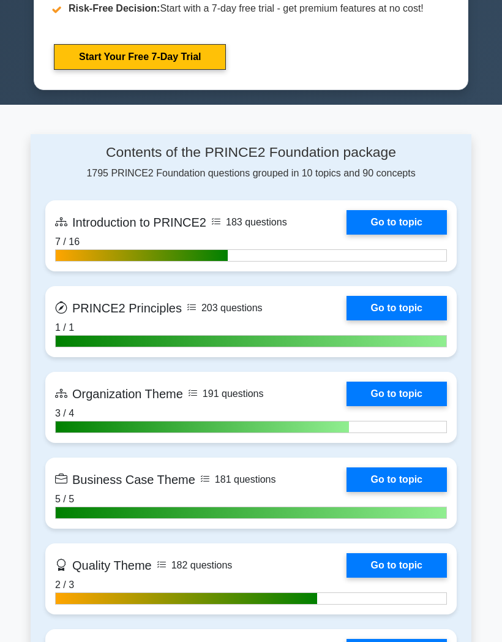
scroll to position [698, 0]
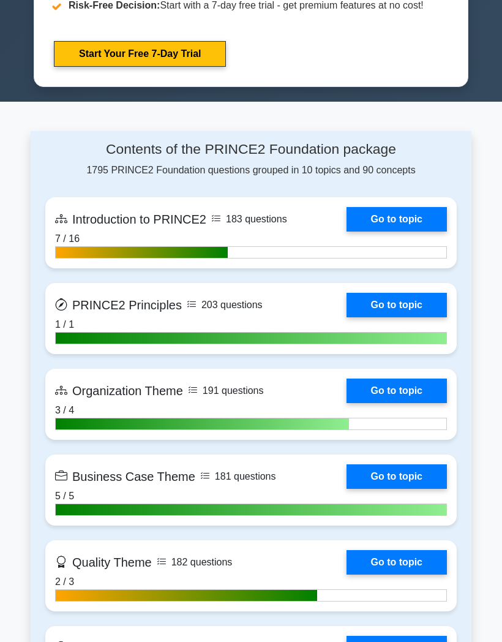
click at [381, 231] on link "Go to topic" at bounding box center [396, 219] width 100 height 24
